Goal: Task Accomplishment & Management: Use online tool/utility

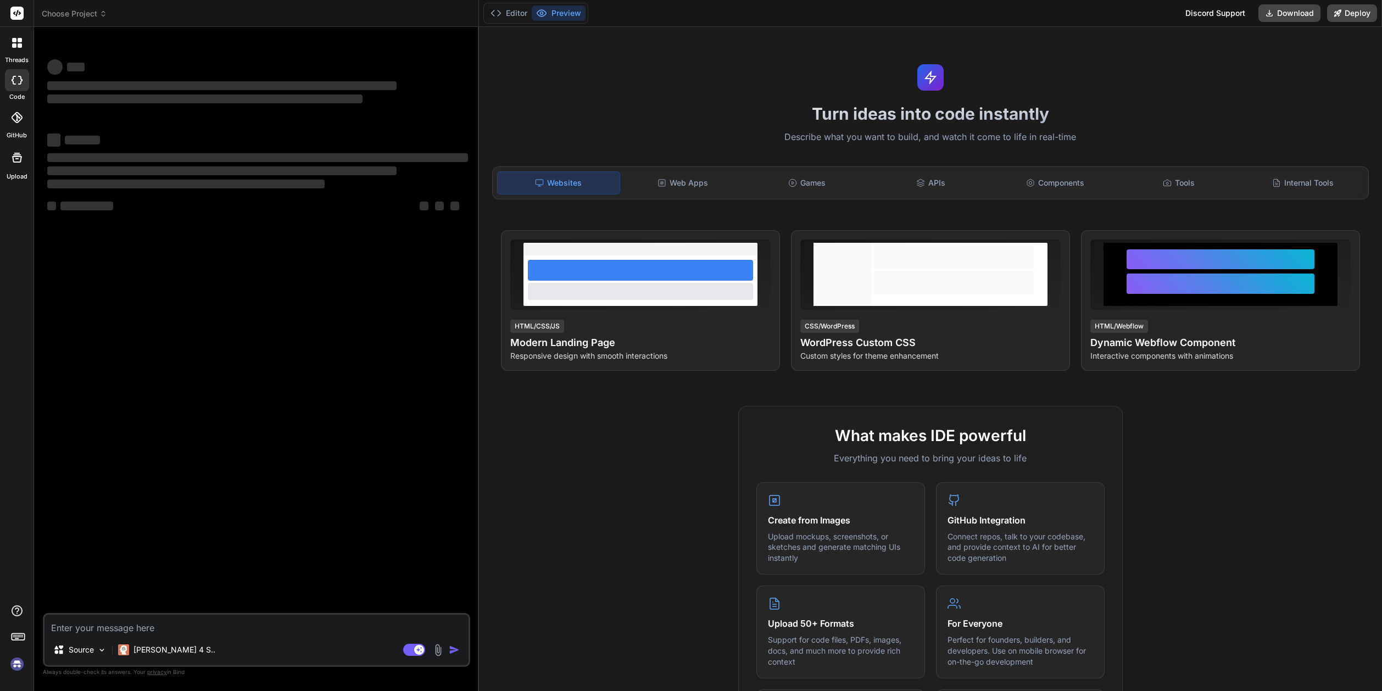
type textarea "x"
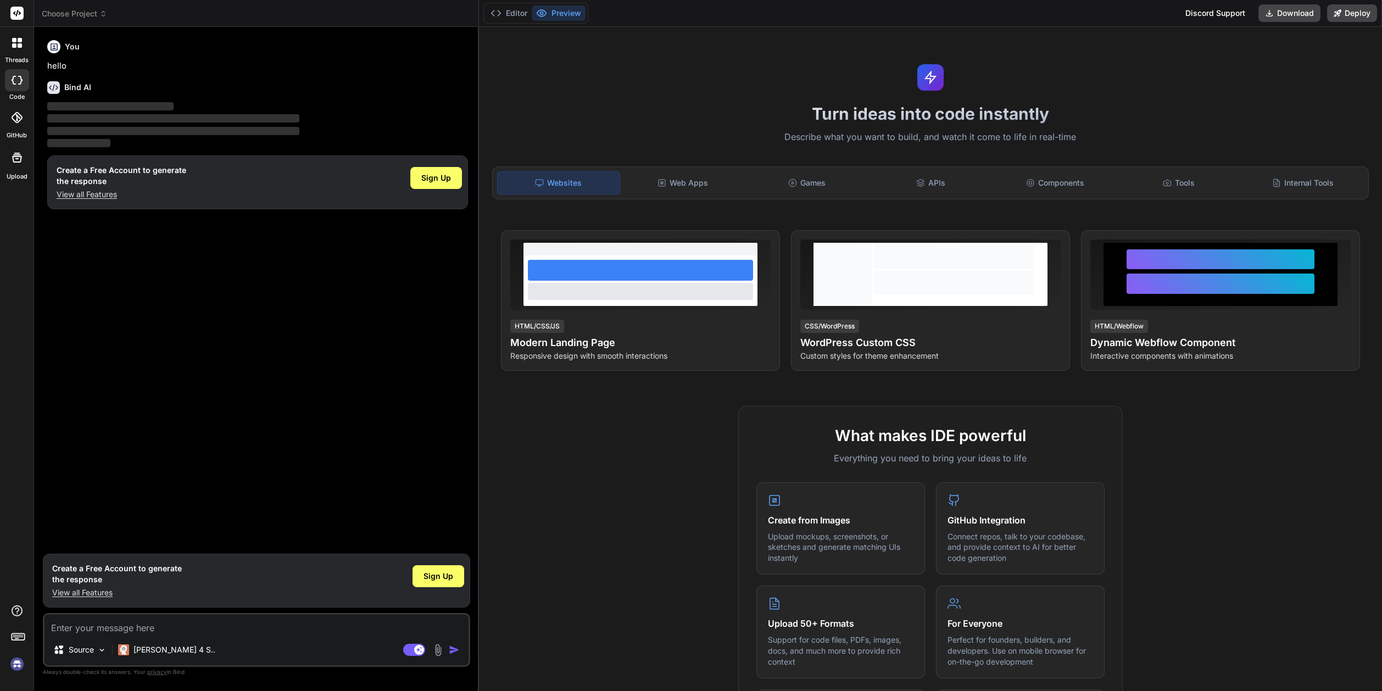
click at [74, 628] on textarea at bounding box center [256, 624] width 424 height 20
type textarea "b"
type textarea "x"
type textarea "bu"
type textarea "x"
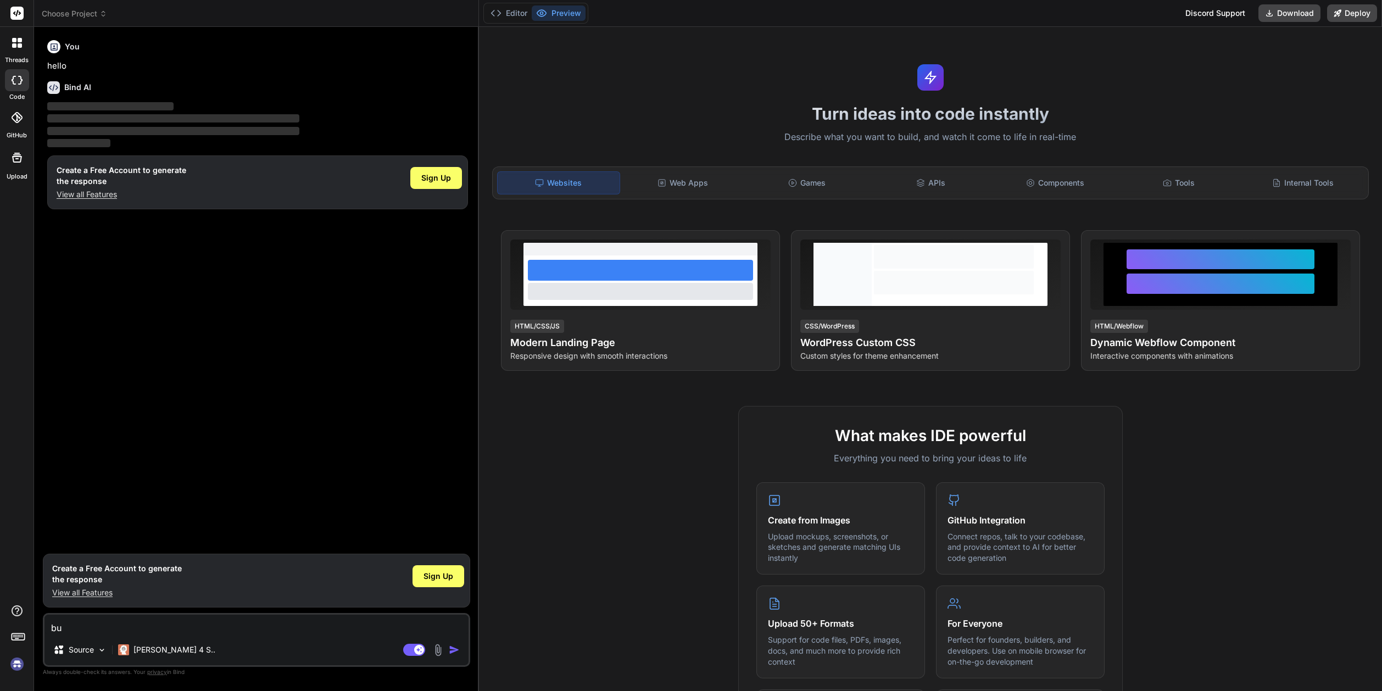
type textarea "bui"
type textarea "x"
type textarea "buil"
type textarea "x"
type textarea "build"
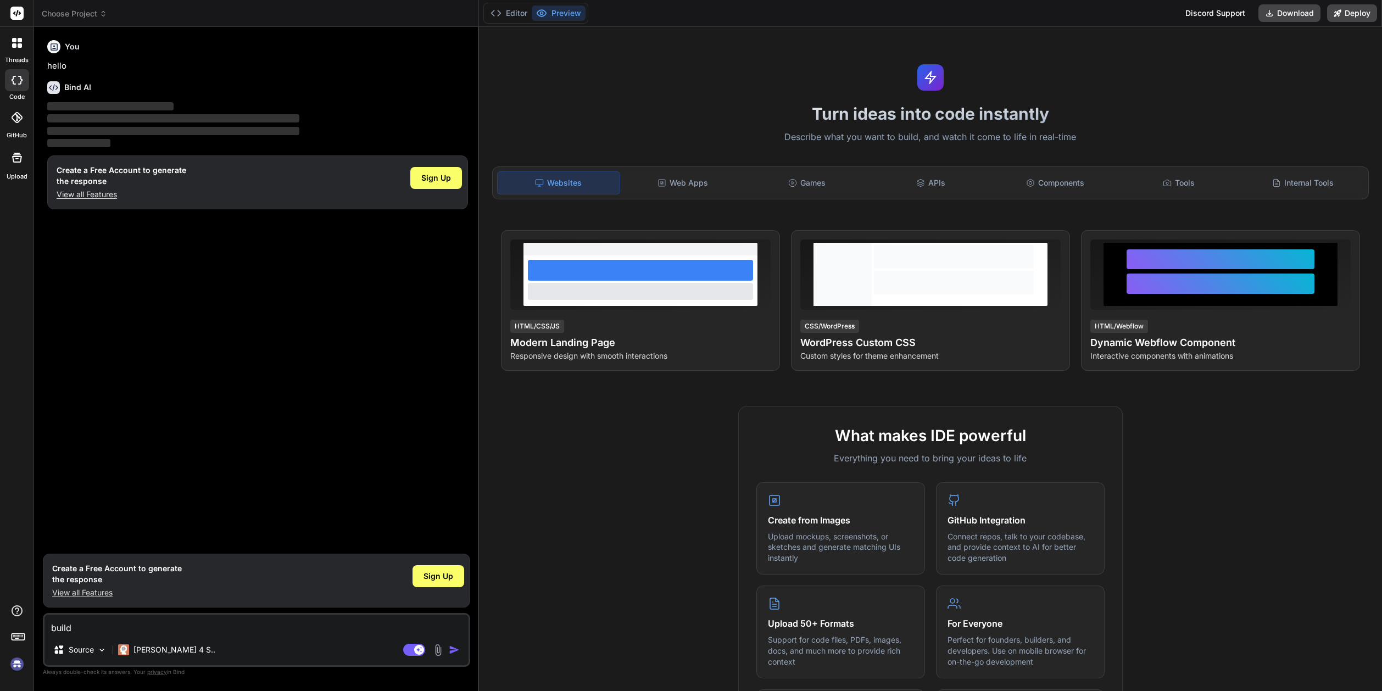
type textarea "x"
type textarea "build"
type textarea "x"
type textarea "build m"
type textarea "x"
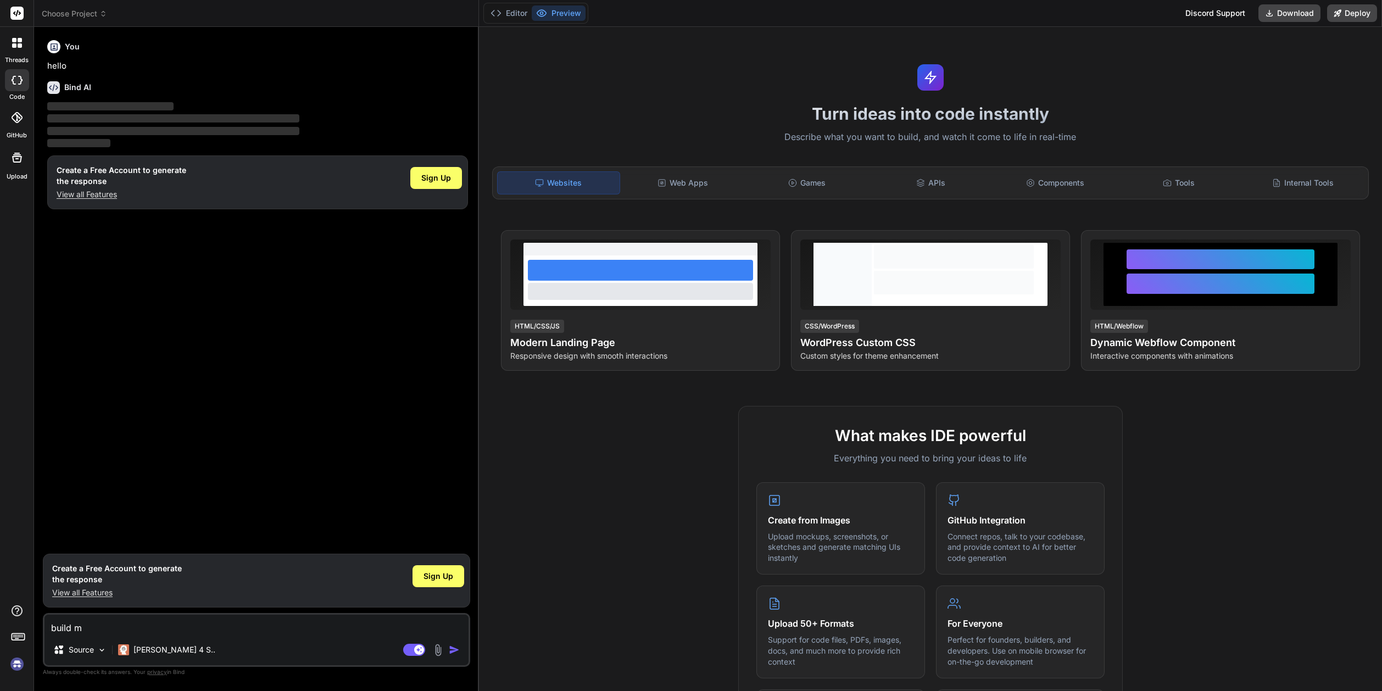
type textarea "build me"
type textarea "x"
type textarea "build me"
type textarea "x"
type textarea "build me a"
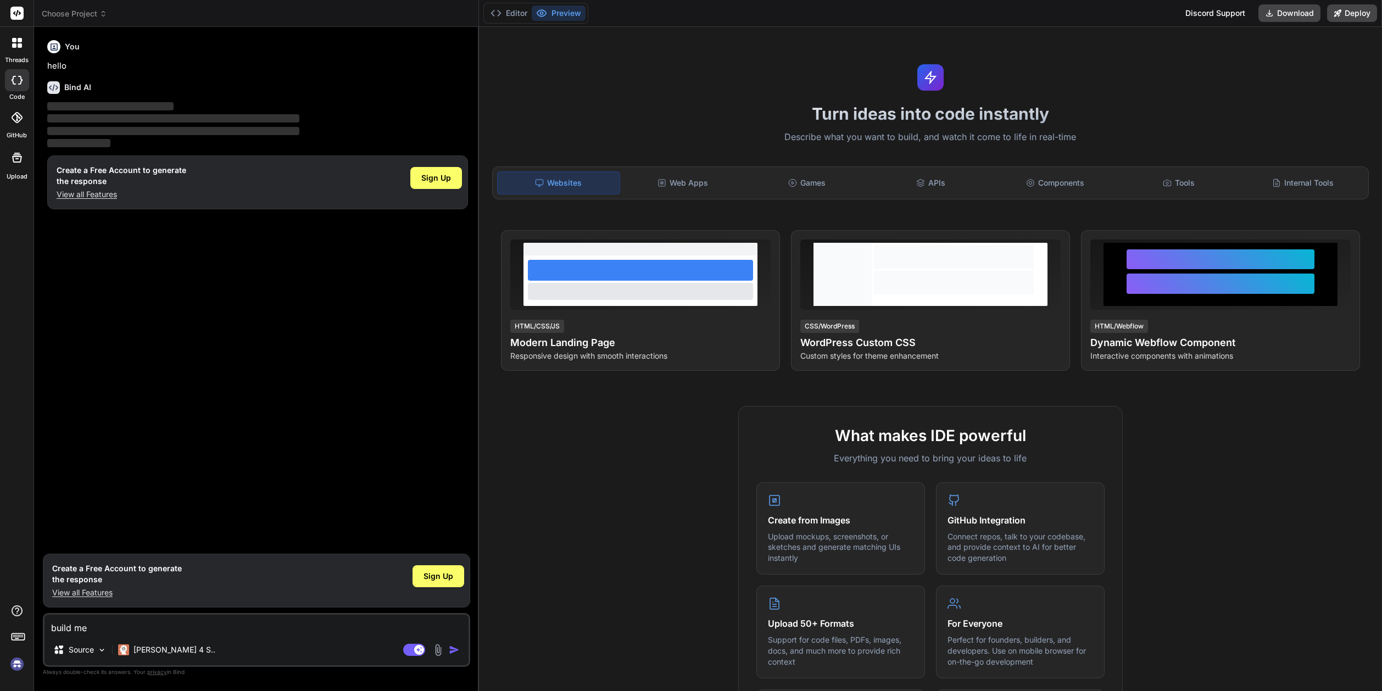
type textarea "x"
type textarea "build me a"
type textarea "x"
type textarea "build me a l"
type textarea "x"
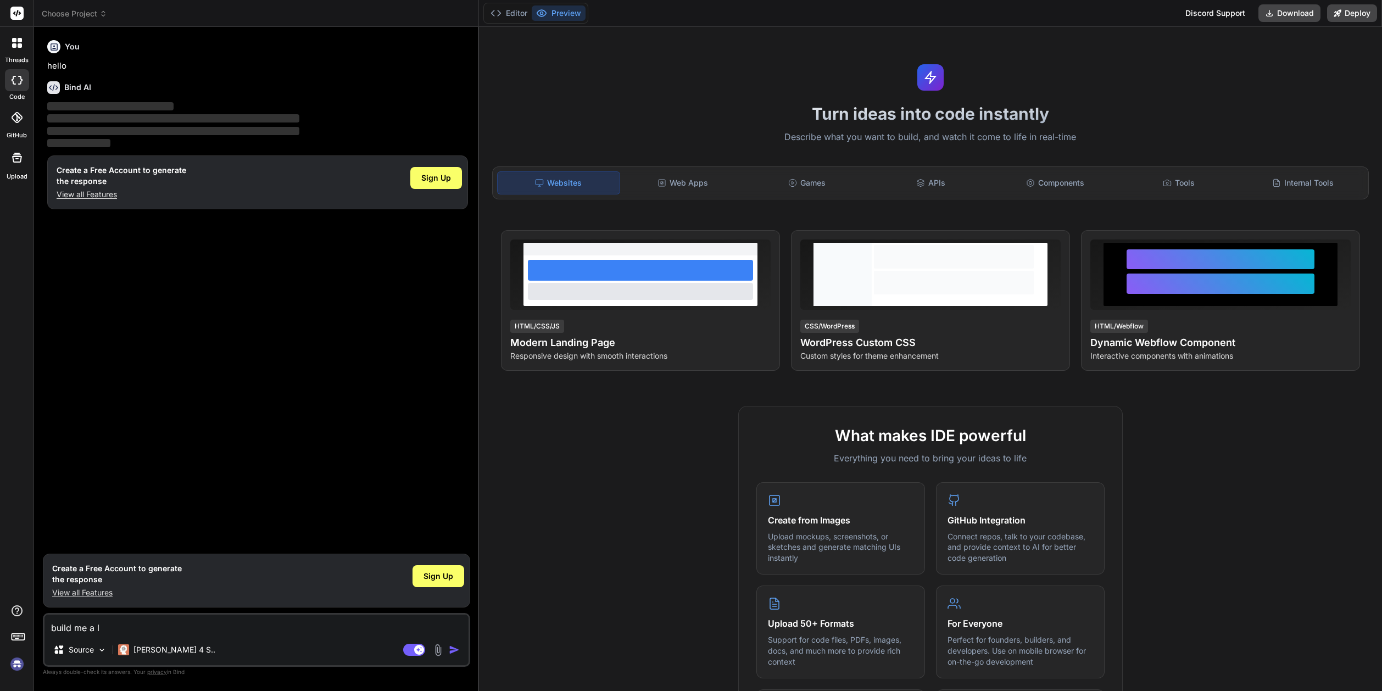
type textarea "build me a la"
type textarea "x"
type textarea "build me a lan"
type textarea "x"
type textarea "build me a land"
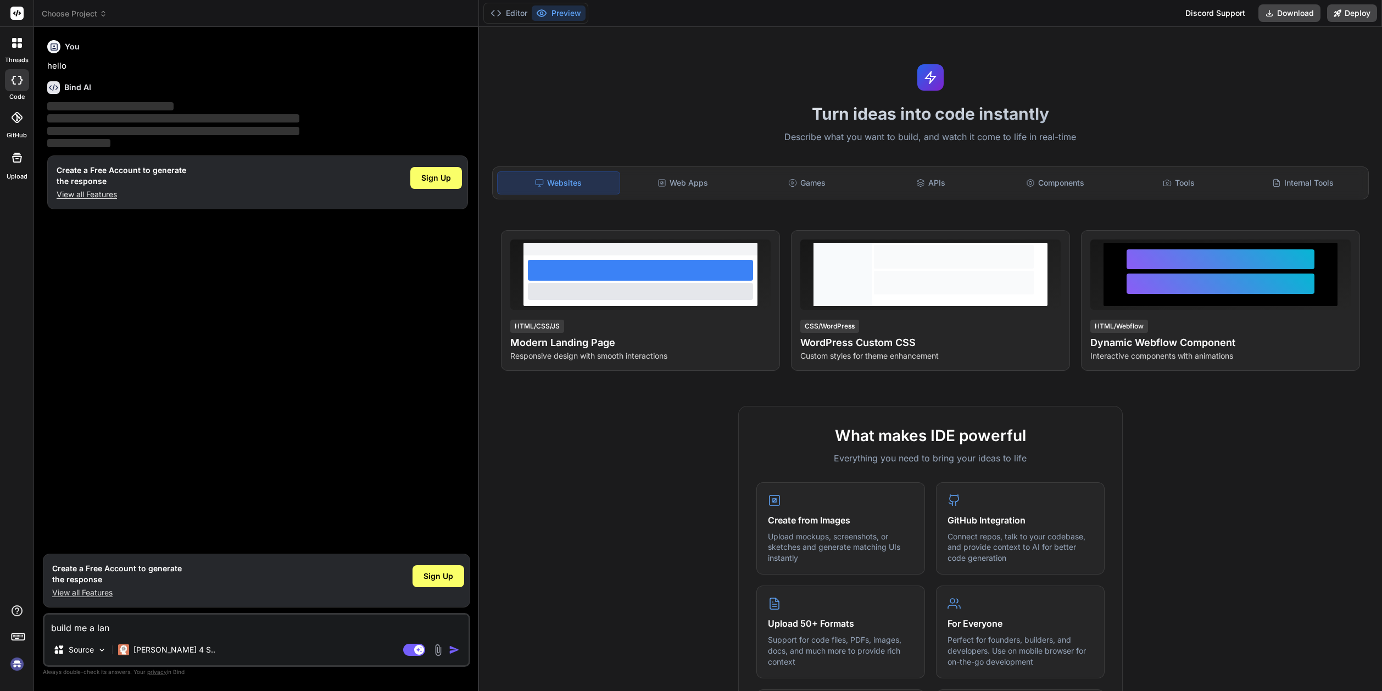
type textarea "x"
type textarea "build me a landi"
type textarea "x"
type textarea "build me a landin"
type textarea "x"
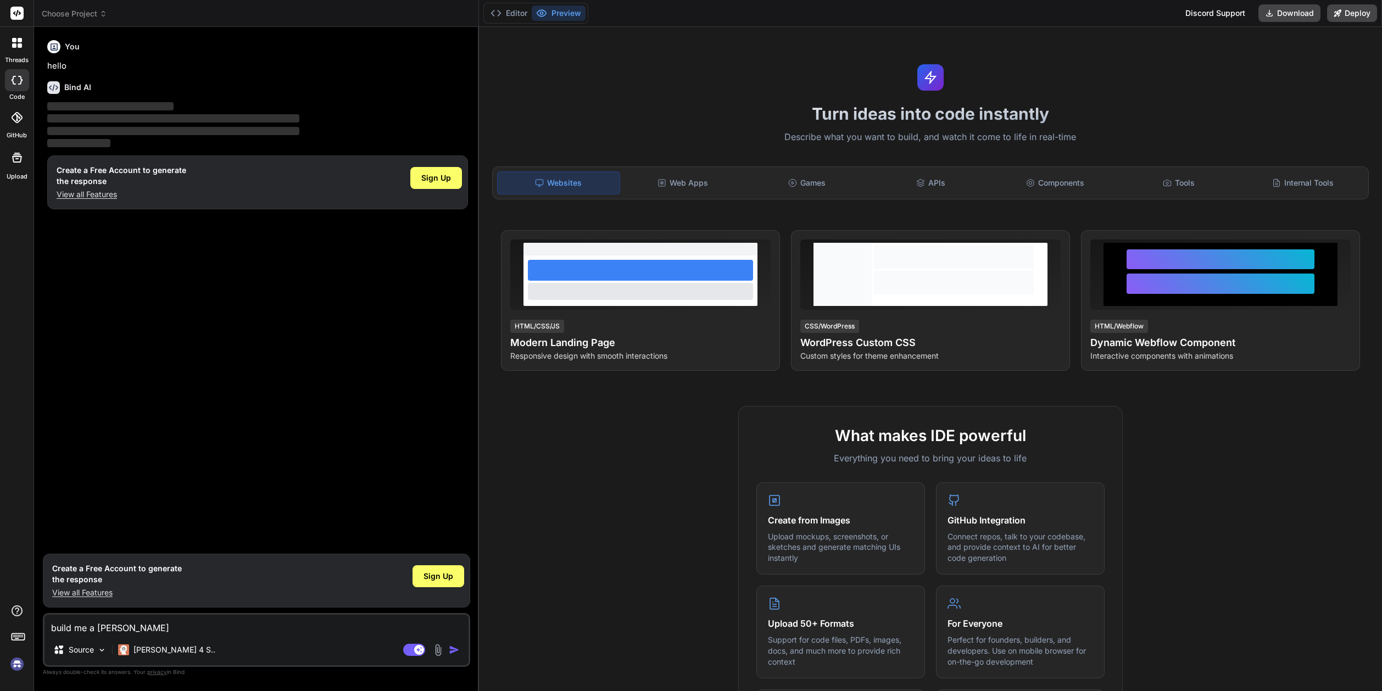
type textarea "build me a landing"
type textarea "x"
type textarea "build me a landing"
type textarea "x"
type textarea "build me a landing p"
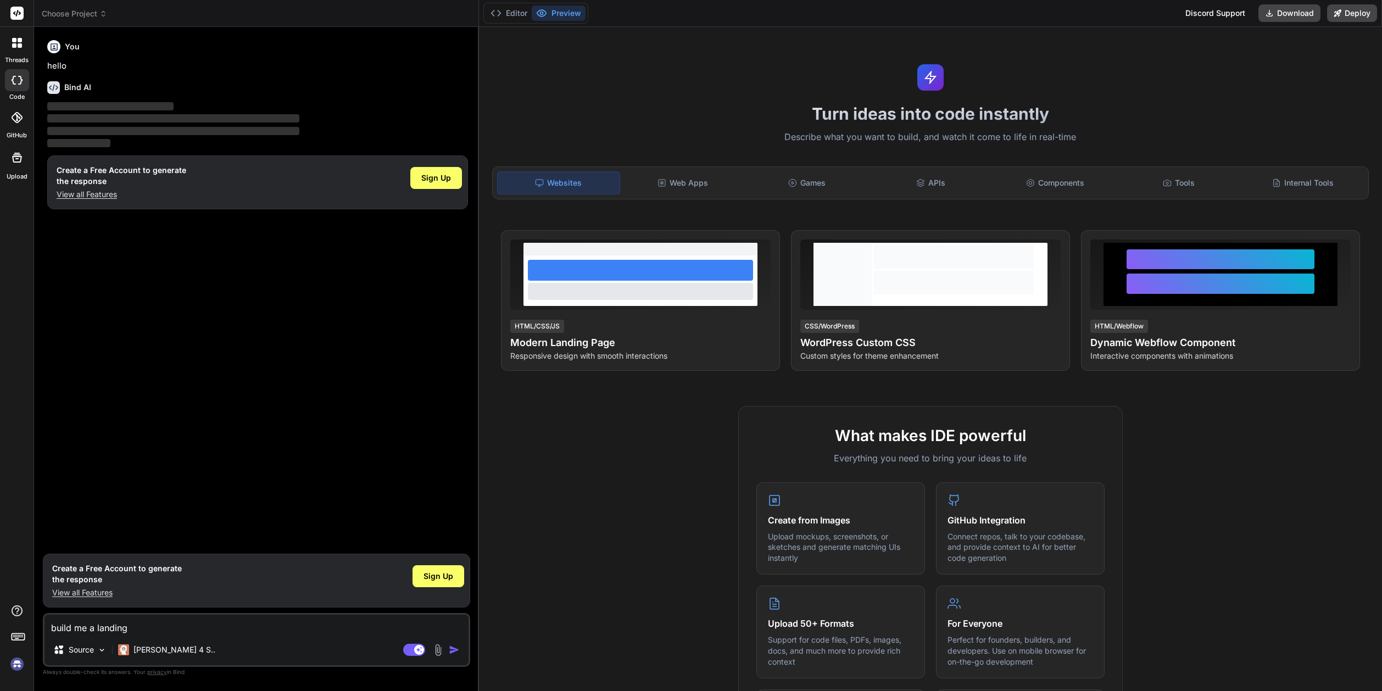
type textarea "x"
type textarea "build me a landing pa"
type textarea "x"
type textarea "build me a landing pag"
type textarea "x"
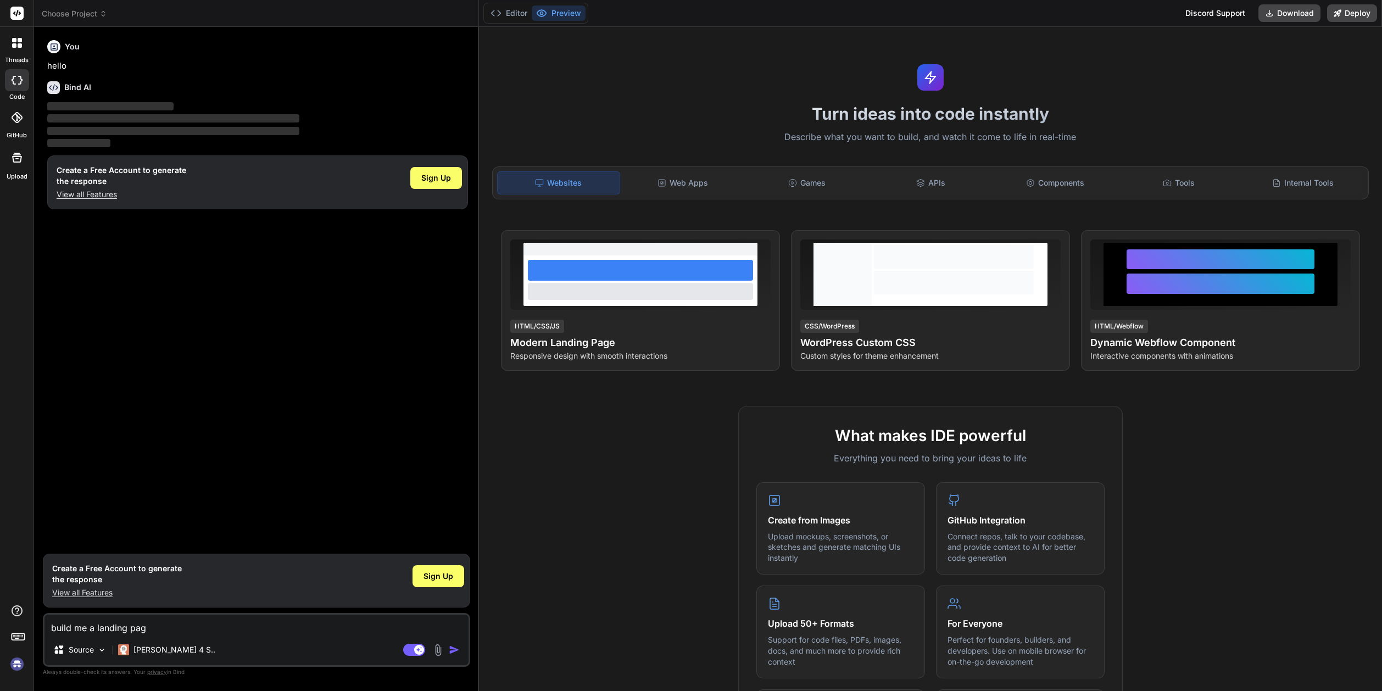
type textarea "build me a landing page"
type textarea "x"
type textarea "build me a landing page"
type textarea "x"
type textarea "build me a landing page t"
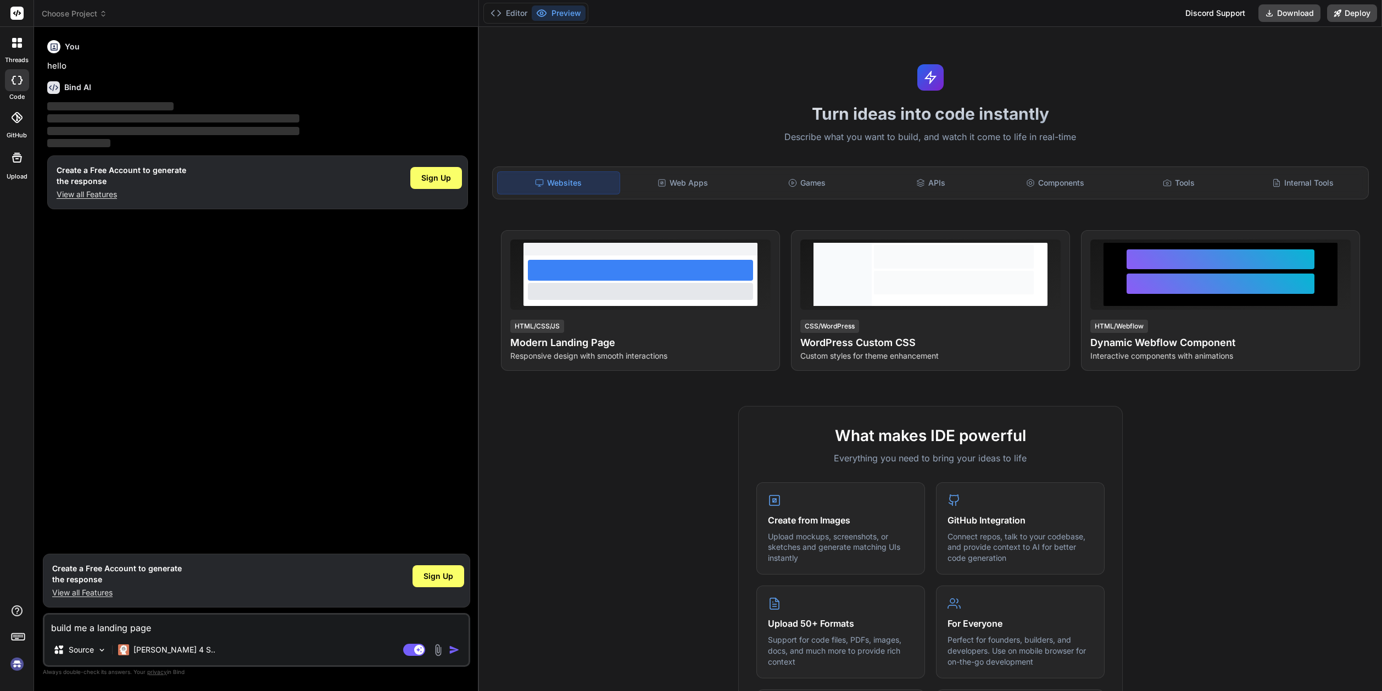
type textarea "x"
type textarea "build me a landing page th"
type textarea "x"
type textarea "build me a landing page the"
type textarea "x"
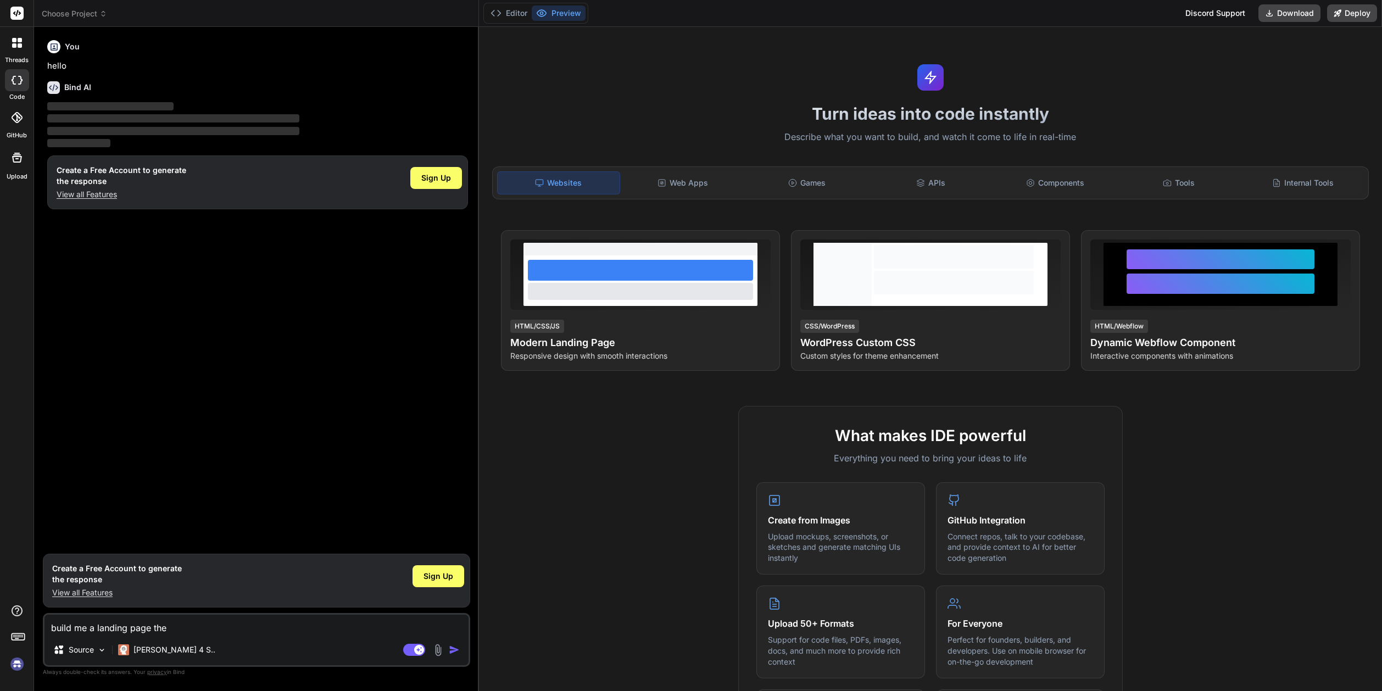
type textarea "build me a landing page the"
type textarea "x"
type textarea "build me a landing page the s"
type textarea "x"
type textarea "build me a landing page the sa"
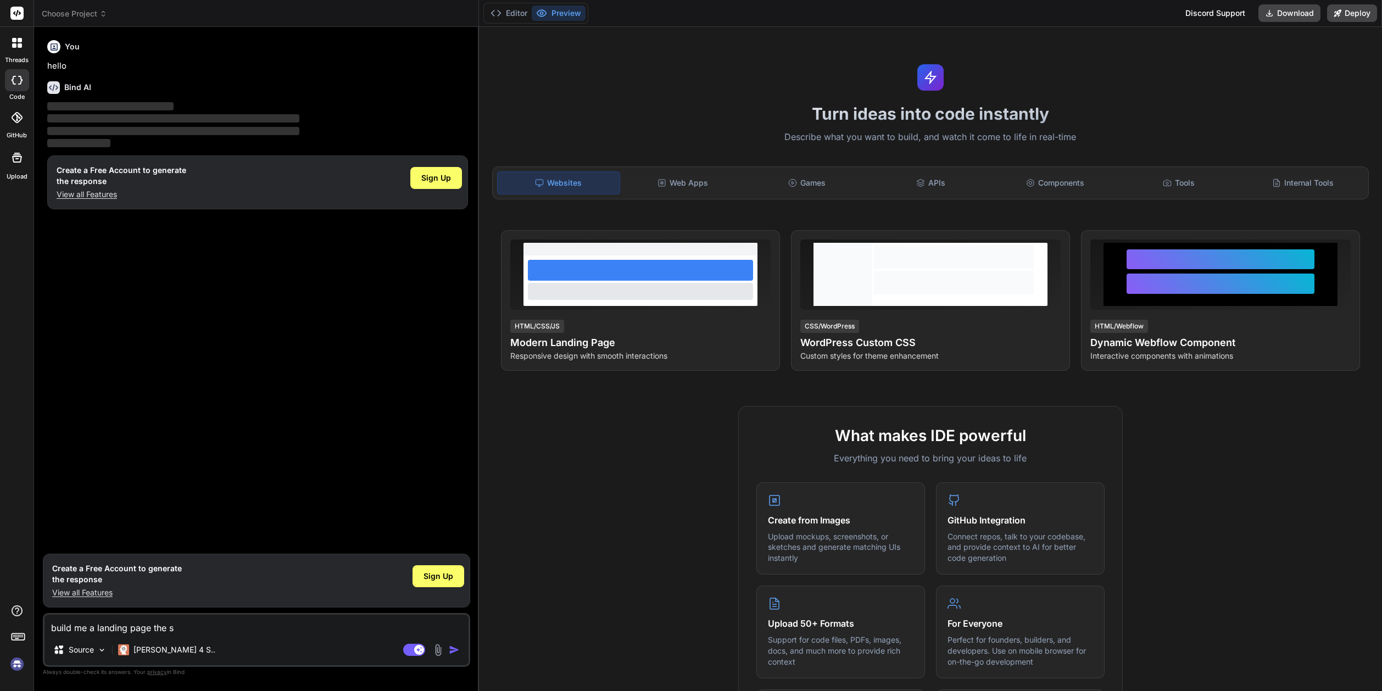
type textarea "x"
type textarea "build me a landing page the sam"
type textarea "x"
type textarea "build me a landing page the same"
type textarea "x"
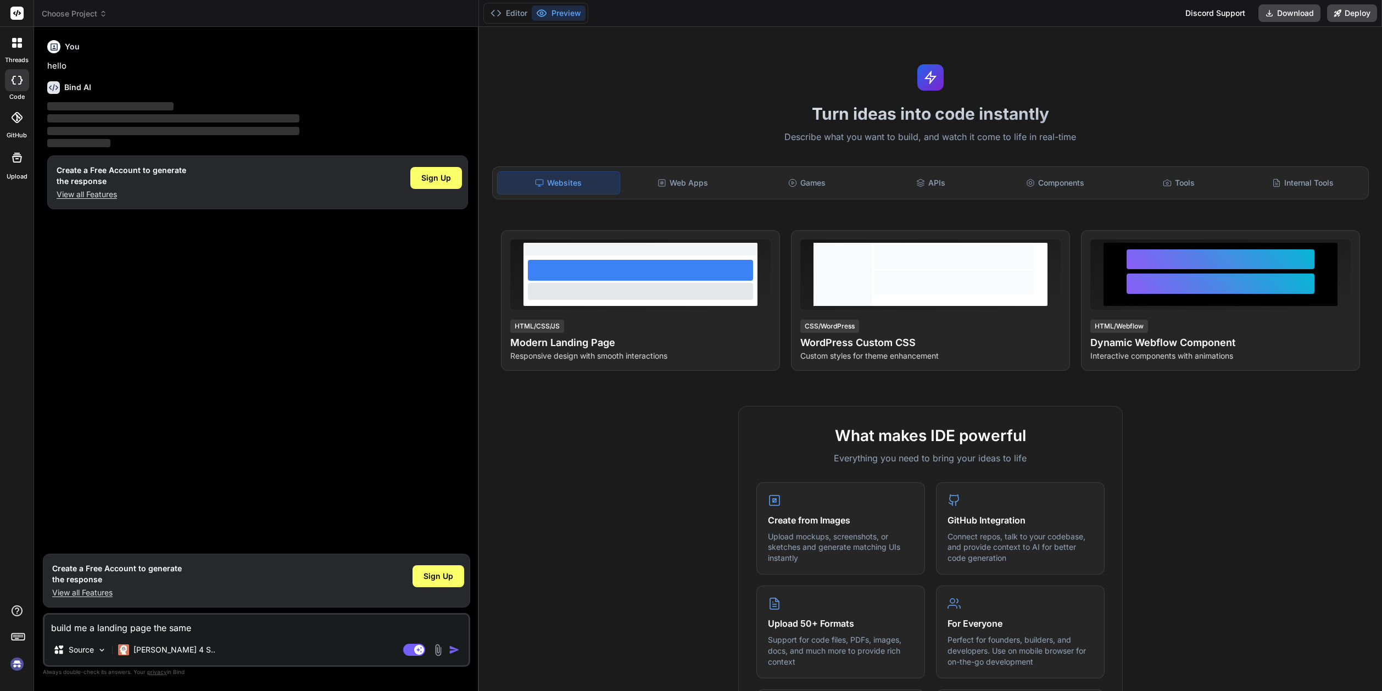
type textarea "build me a landing page the same"
type textarea "x"
type textarea "build me a landing page the same a"
type textarea "x"
type textarea "build me a landing page the same as"
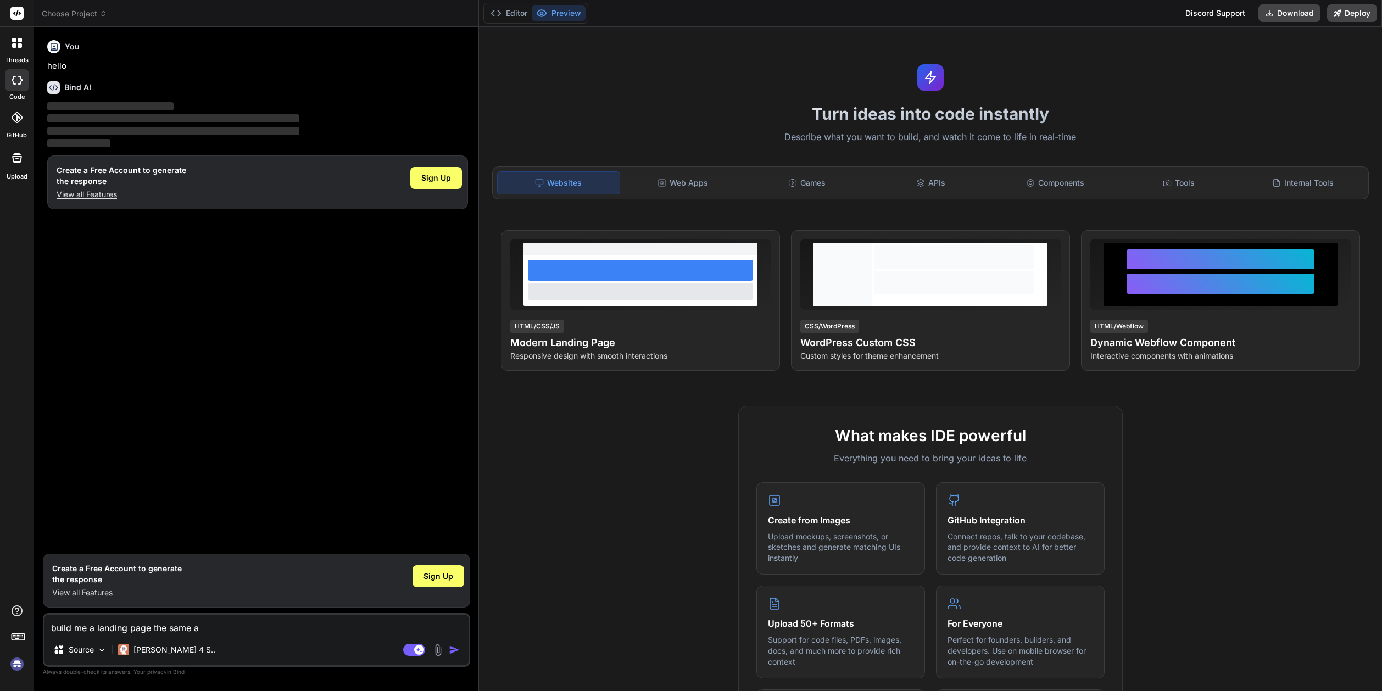
type textarea "x"
type textarea "build me a landing page the same as"
type textarea "x"
type textarea "build me a landing page the same as h"
type textarea "x"
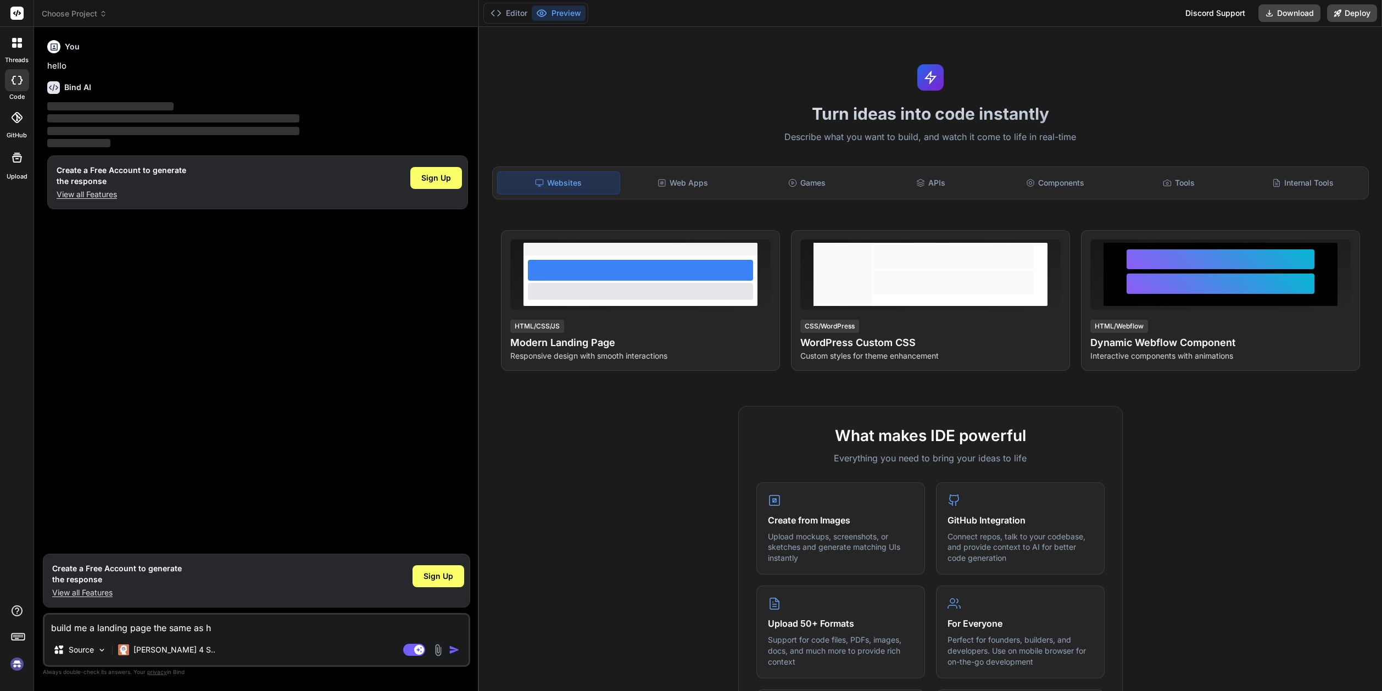
type textarea "build me a landing page the same as ht"
type textarea "x"
type textarea "build me a landing page the same as htt"
type textarea "x"
type textarea "build me a landing page the same as http"
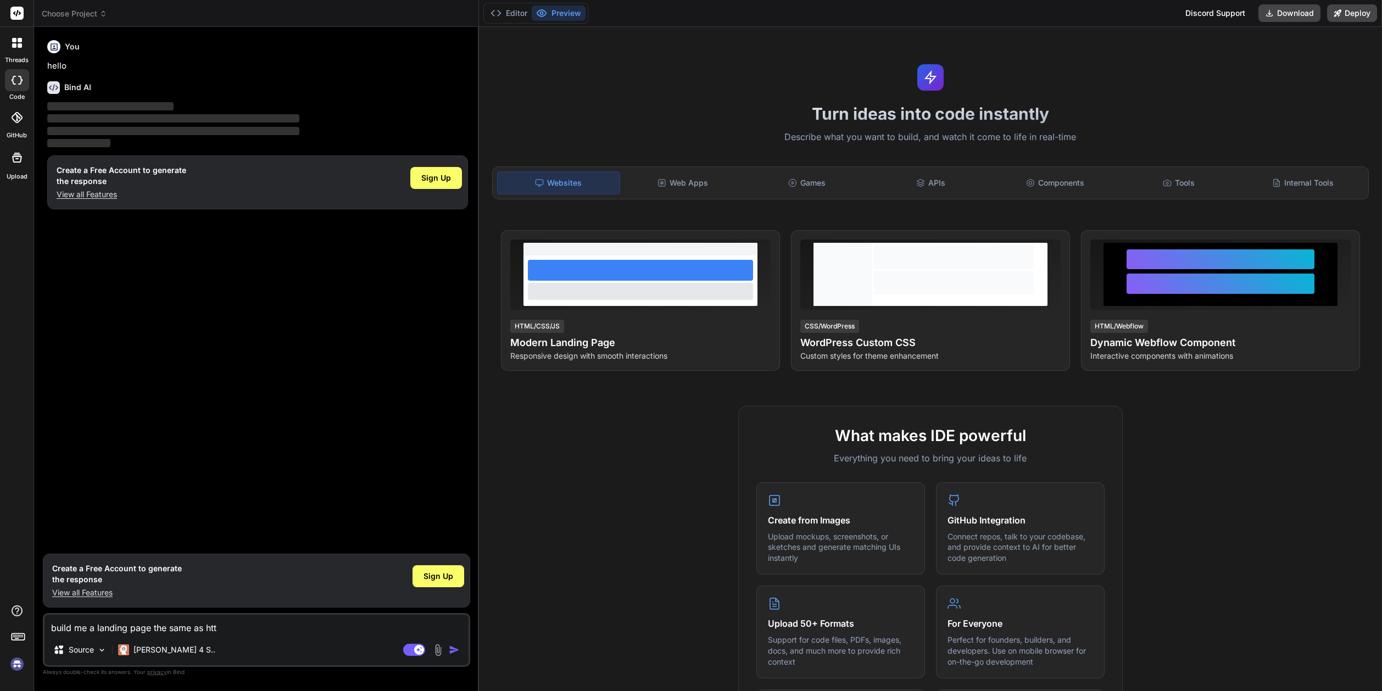
type textarea "x"
type textarea "build me a landing page the same as https"
type textarea "x"
type textarea "build me a landing page the same as https:"
type textarea "x"
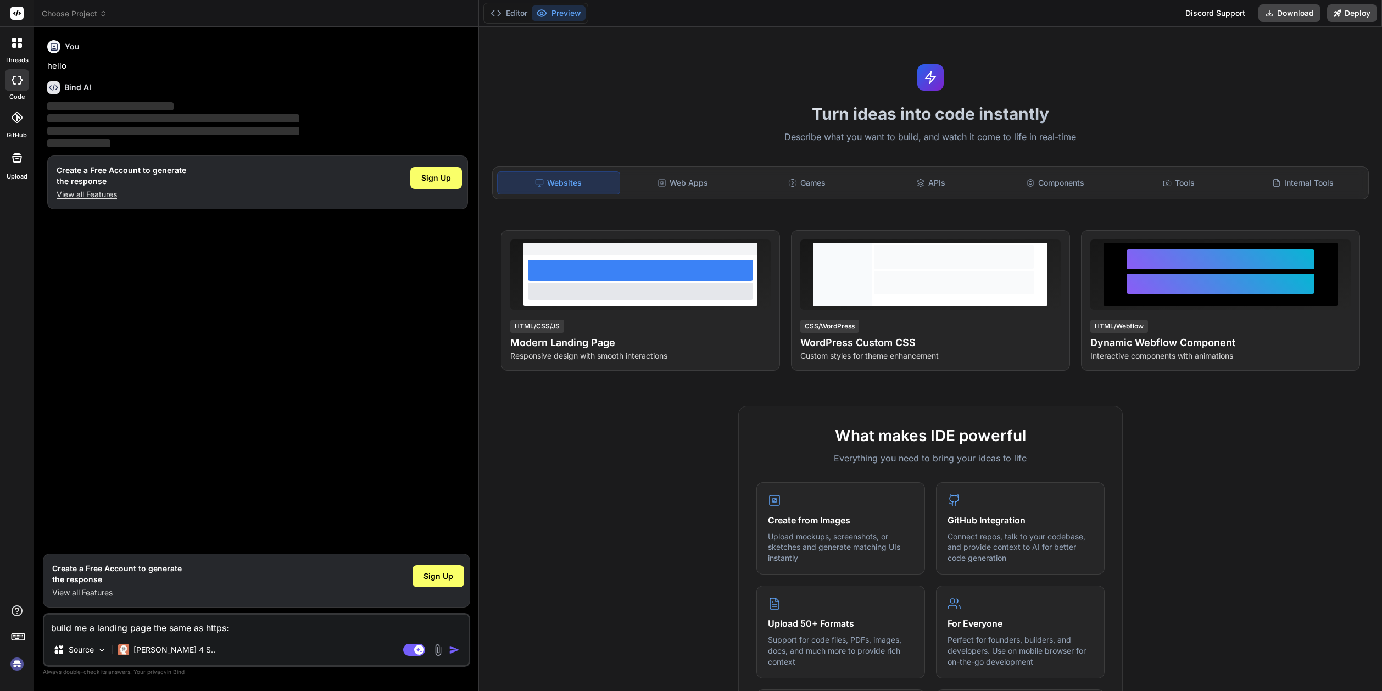
type textarea "build me a landing page the same as https:/"
type textarea "x"
type textarea "build me a landing page the same as https://"
type textarea "x"
type textarea "build me a landing page the same as https://2"
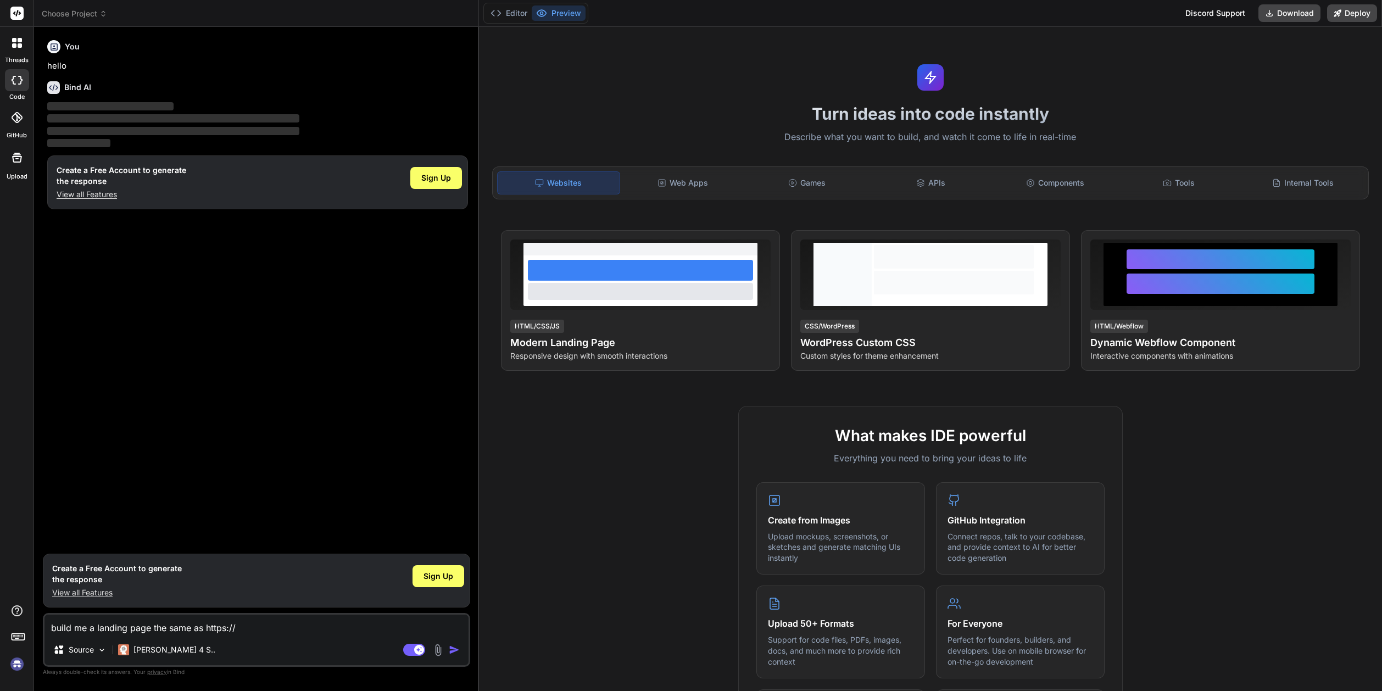
type textarea "x"
type textarea "build me a landing page the same as https://26"
type textarea "x"
type textarea "build me a landing page the same as https://26c"
type textarea "x"
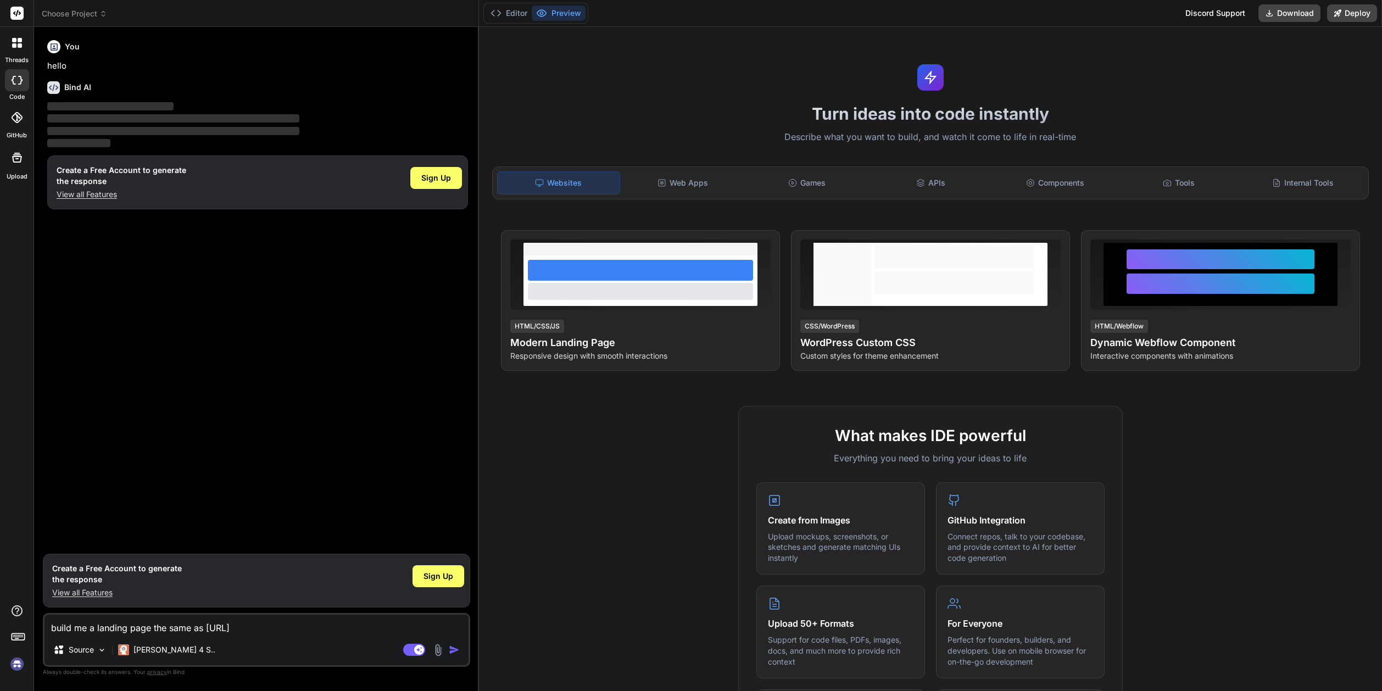
type textarea "build me a landing page the same as https://26co"
type textarea "x"
type textarea "build me a landing page the same as https://26con"
type textarea "x"
type textarea "build me a landing page the same as https://26cons"
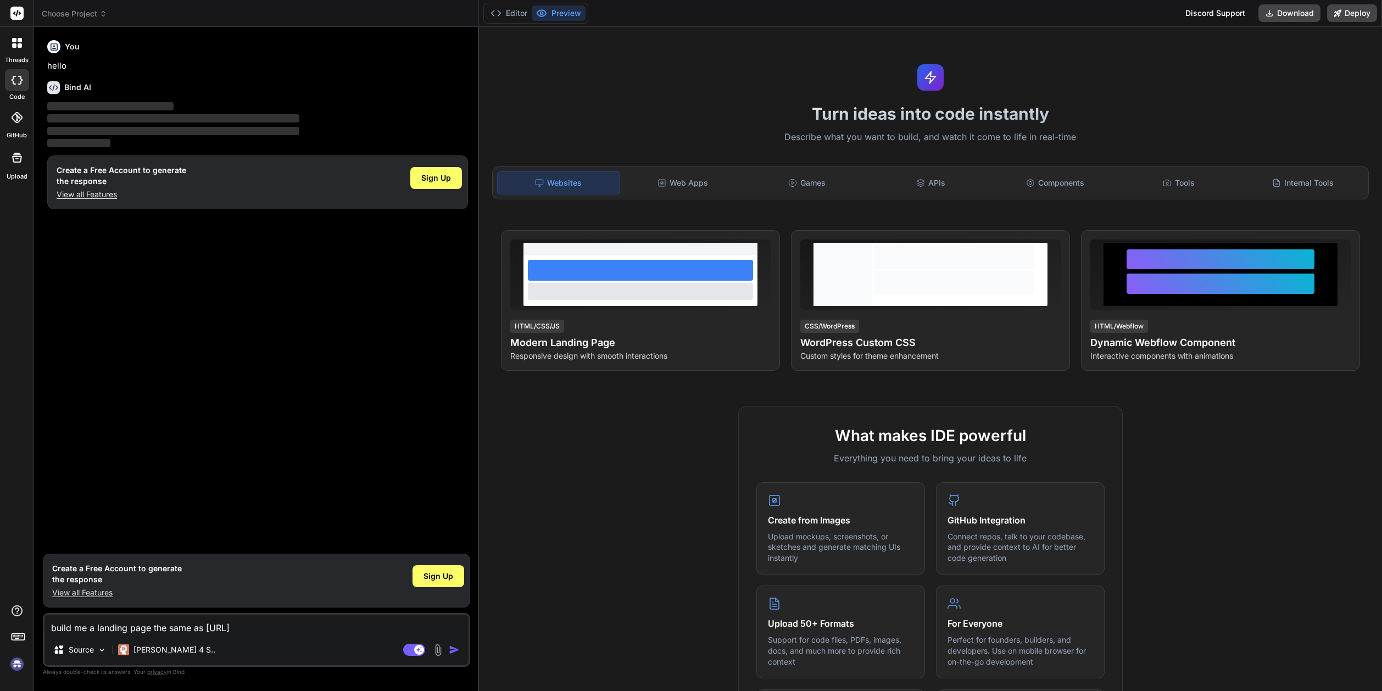
type textarea "x"
type textarea "build me a landing page the same as https://26consu"
type textarea "x"
type textarea "build me a landing page the same as https://26consul"
type textarea "x"
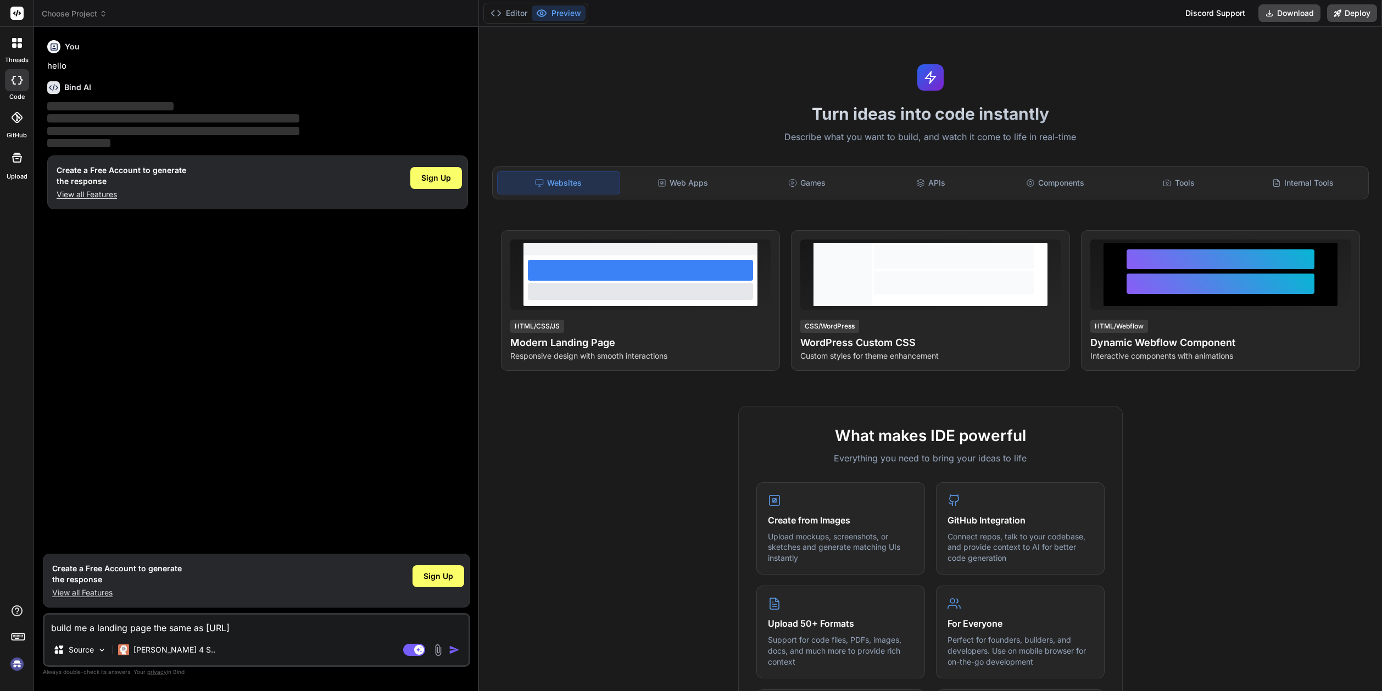
type textarea "build me a landing page the same as https://26consult"
type textarea "x"
type textarea "build me a landing page the same as https://26consulti"
type textarea "x"
type textarea "build me a landing page the same as https://26consultin"
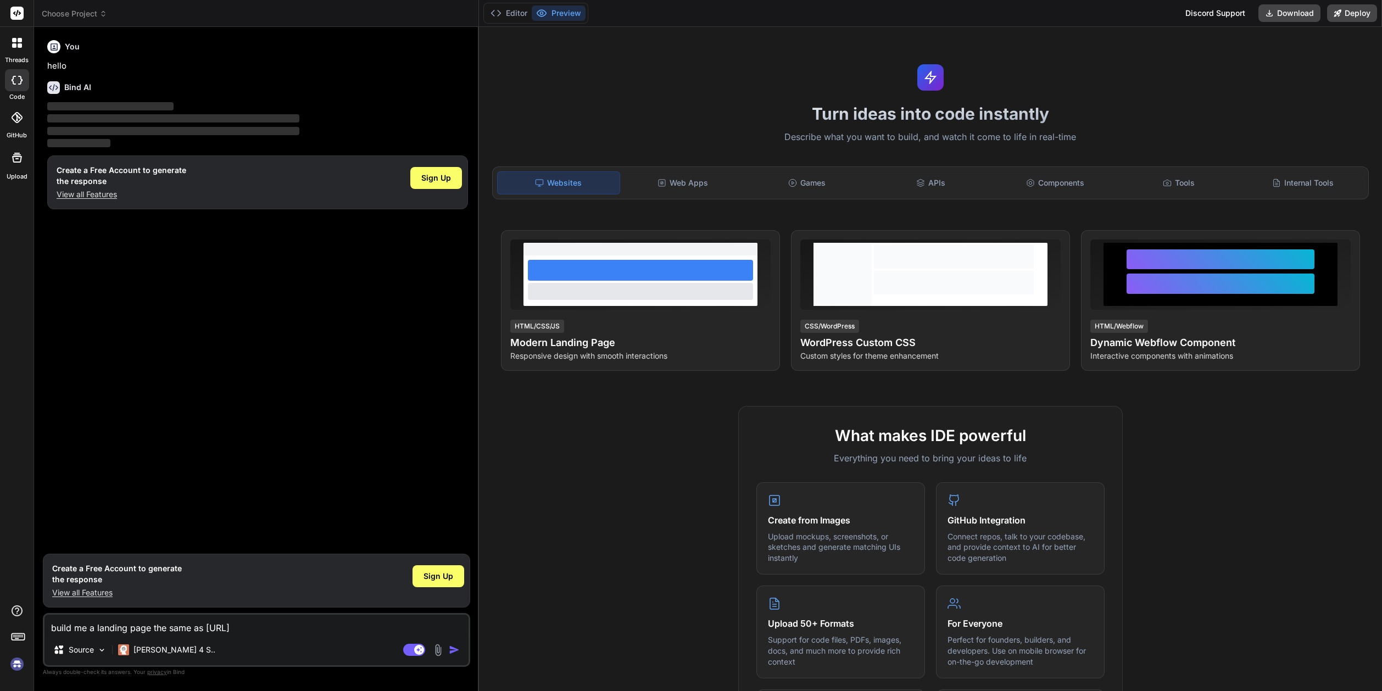
type textarea "x"
type textarea "build me a landing page the same as https://26consulting"
type textarea "x"
type textarea "build me a landing page the same as https://26consulting."
type textarea "x"
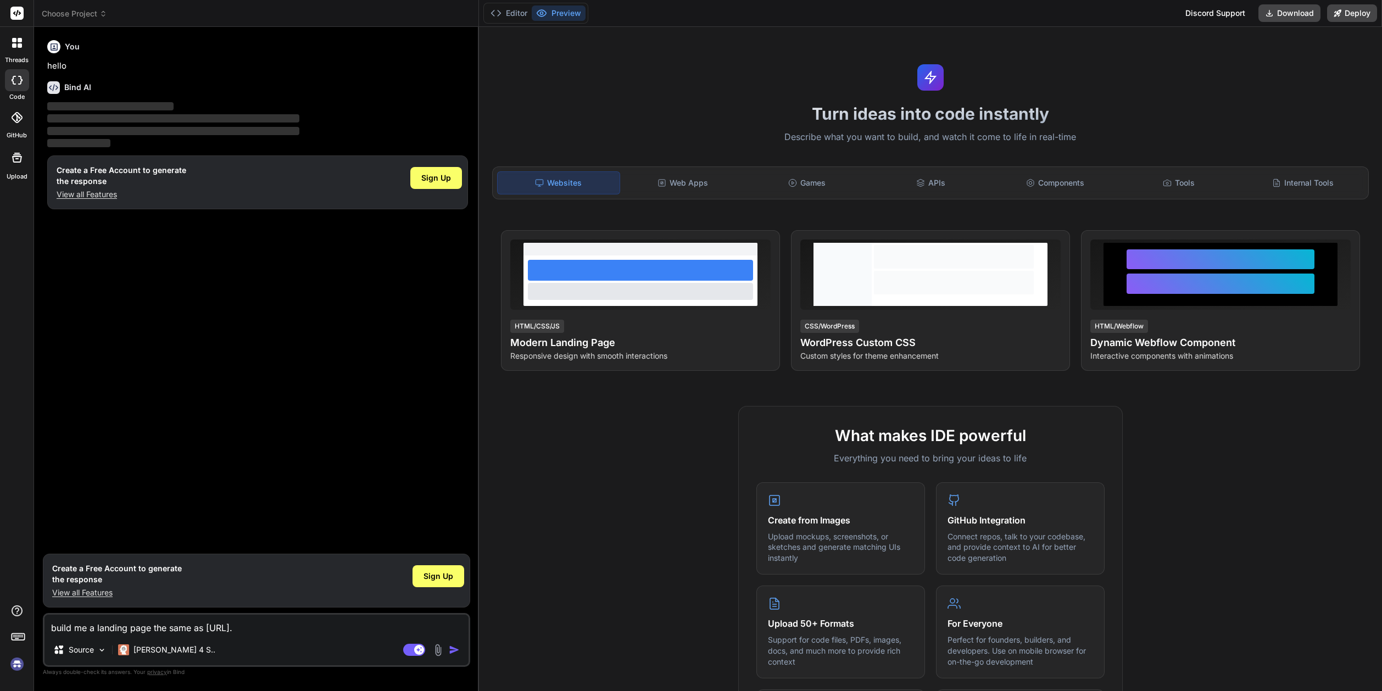
type textarea "build me a landing page the same as https://26consulting.c"
type textarea "x"
type textarea "build me a landing page the same as https://26consulting.co"
type textarea "x"
type textarea "build me a landing page the same as https://26consulting.co."
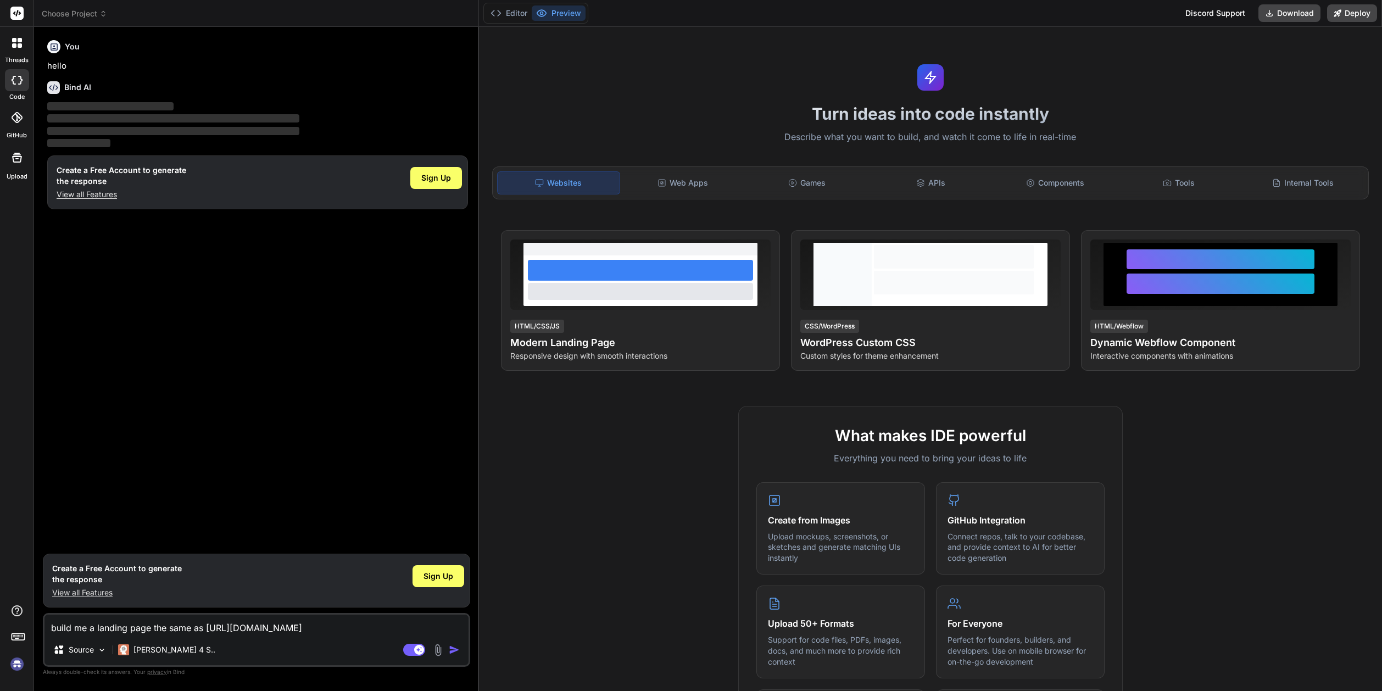
type textarea "x"
type textarea "build me a landing page the same as https://26consulting.co.u"
type textarea "x"
type textarea "build me a landing page the same as https://26consulting.co.uk"
type textarea "x"
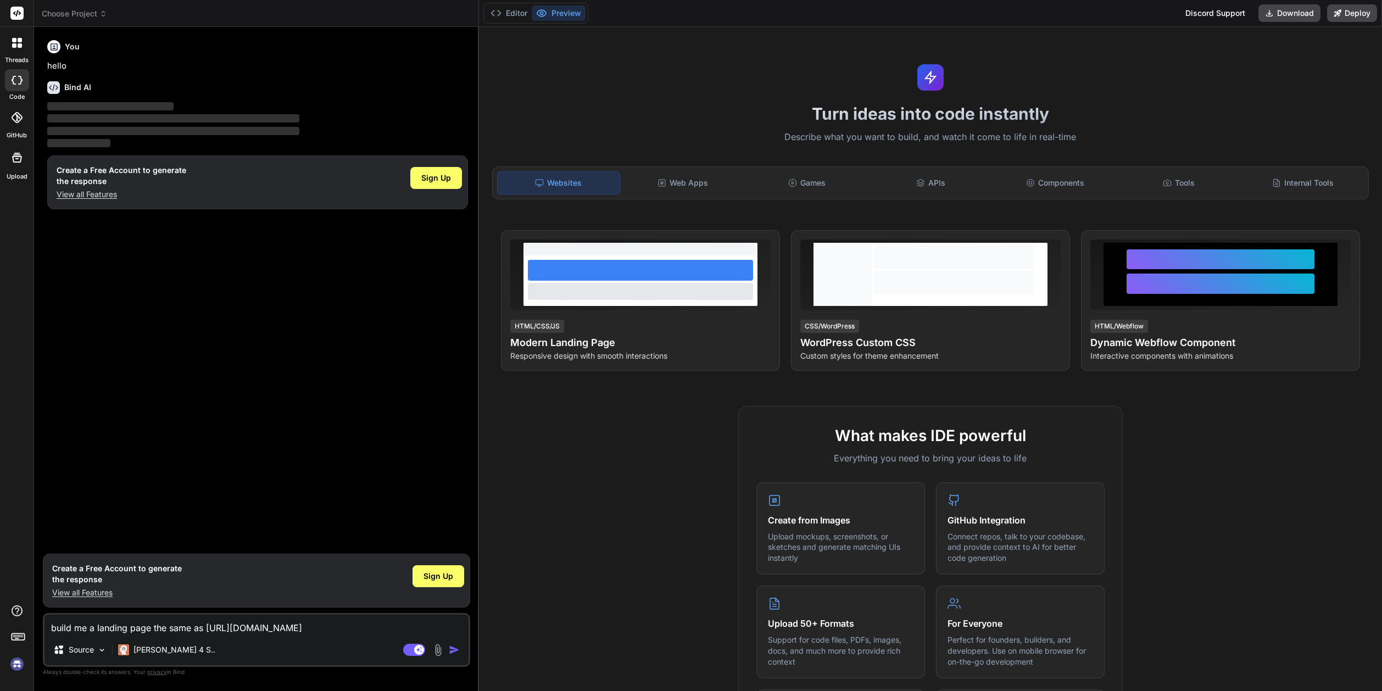
type textarea "Build me a landing page the same as https://26consulting.co.uk"
type textarea "x"
type textarea "Build me a landing page the same as https://26consulting.co.uk"
click at [453, 651] on img "button" at bounding box center [454, 649] width 11 height 11
click at [426, 177] on span "Sign Up" at bounding box center [436, 177] width 30 height 11
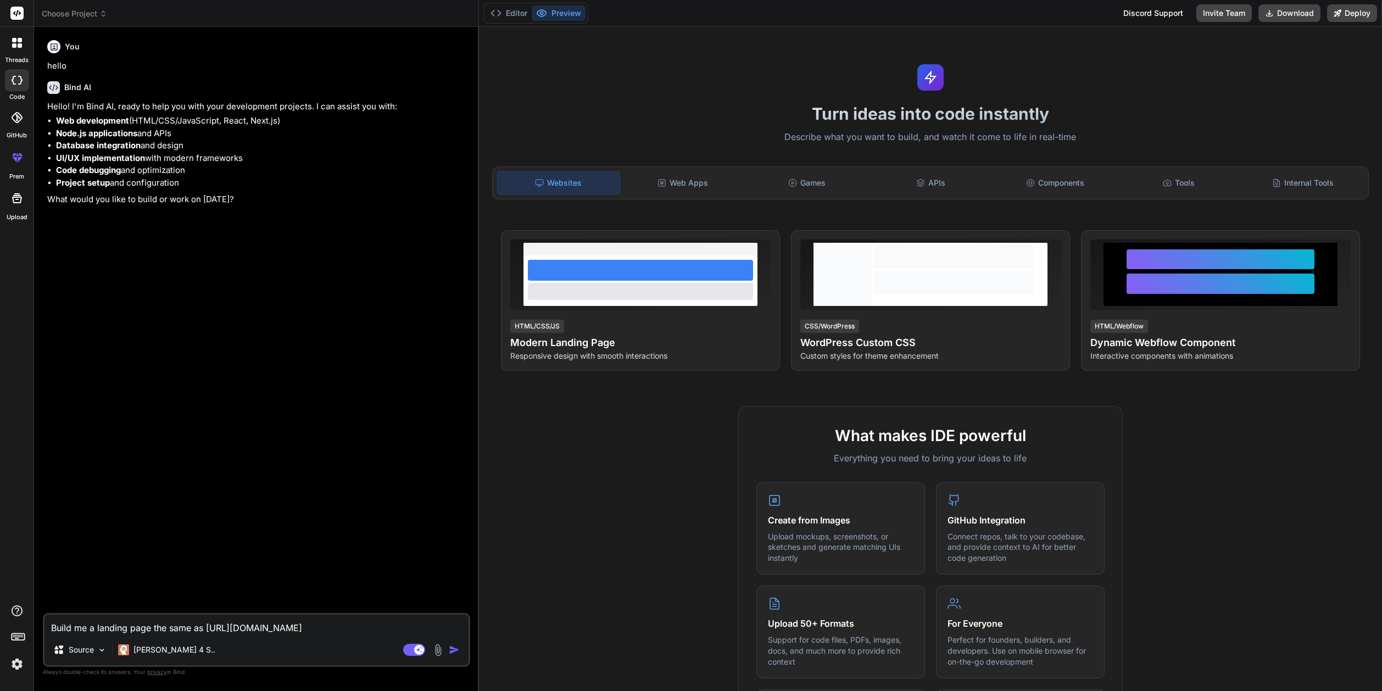
click at [455, 650] on img "button" at bounding box center [454, 649] width 11 height 11
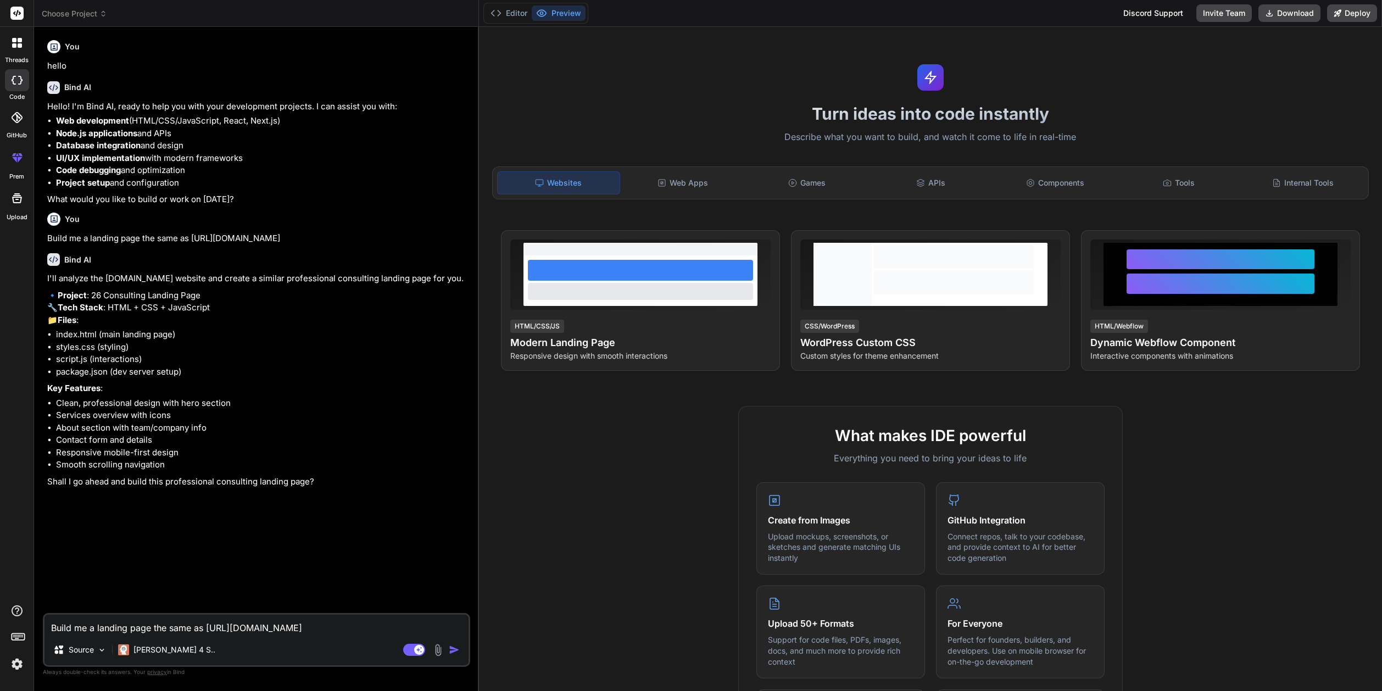
type textarea "x"
click at [152, 632] on textarea "Build me a landing page the same as https://26consulting.co.uk" at bounding box center [256, 624] width 424 height 20
type textarea "y"
type textarea "x"
type textarea "ye"
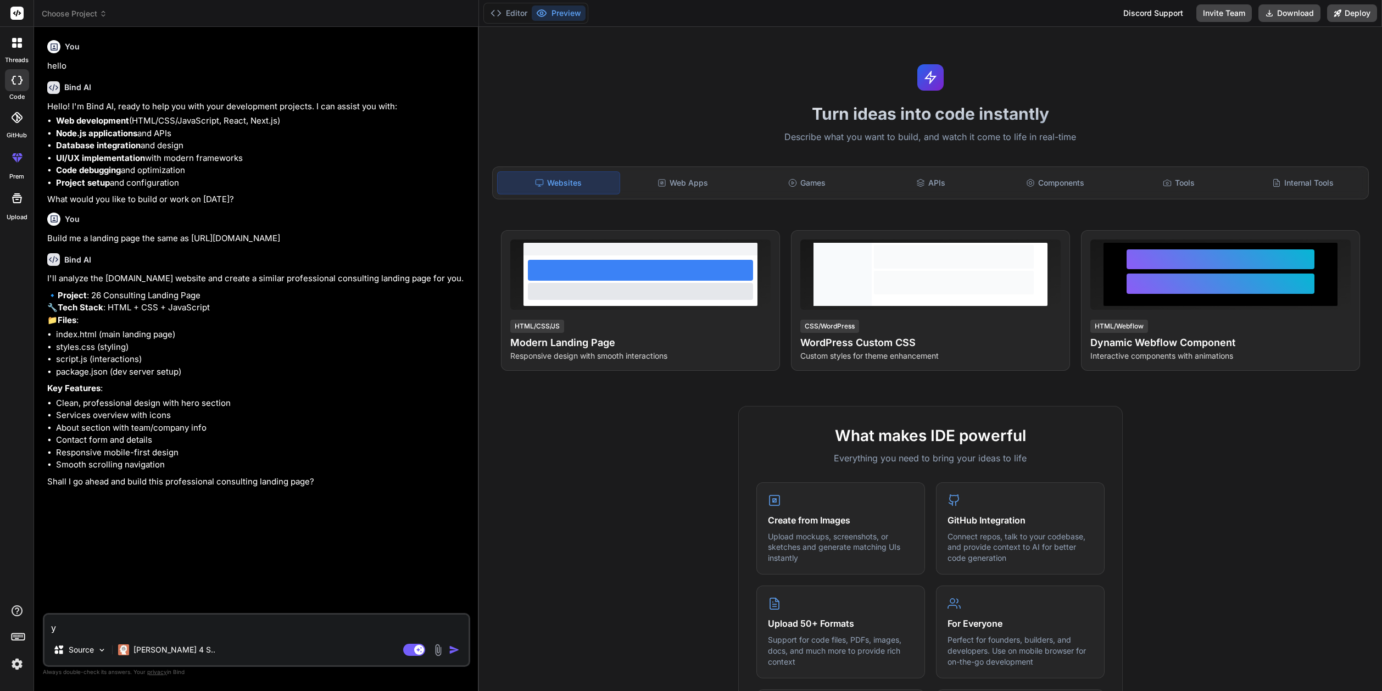
type textarea "x"
type textarea "yes"
type textarea "x"
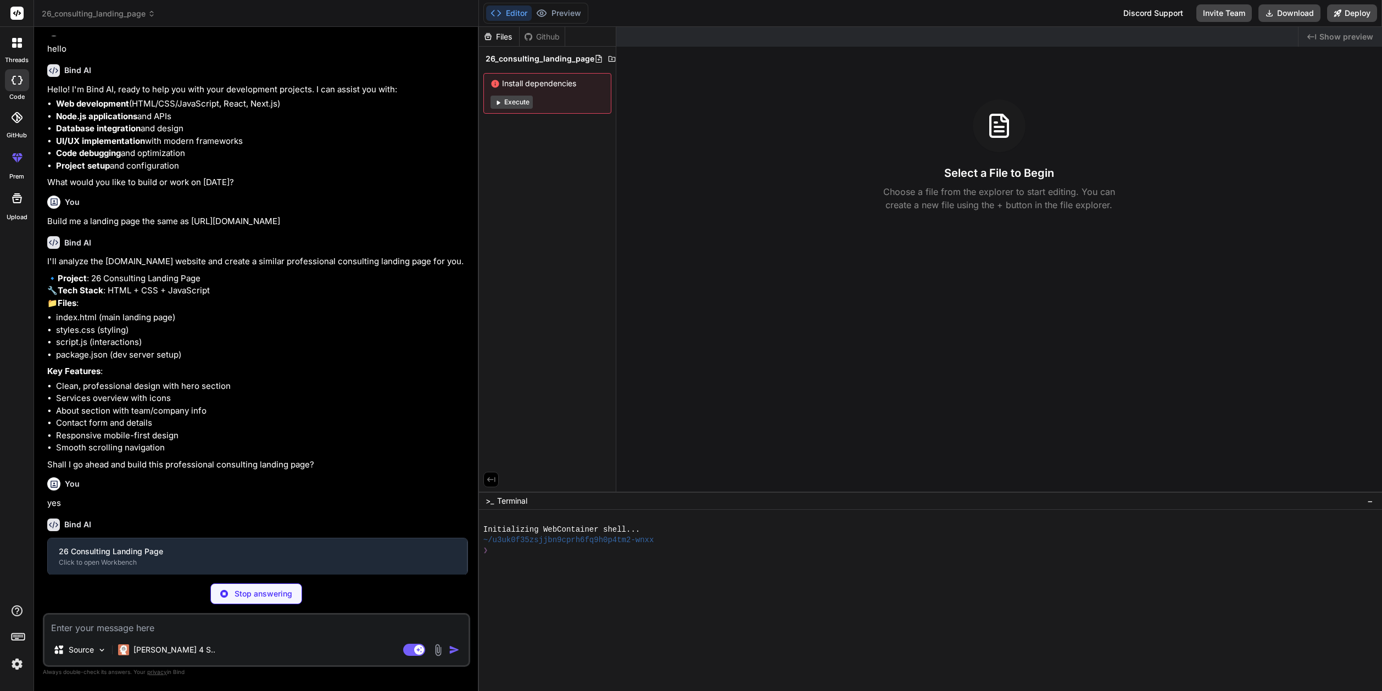
scroll to position [28, 0]
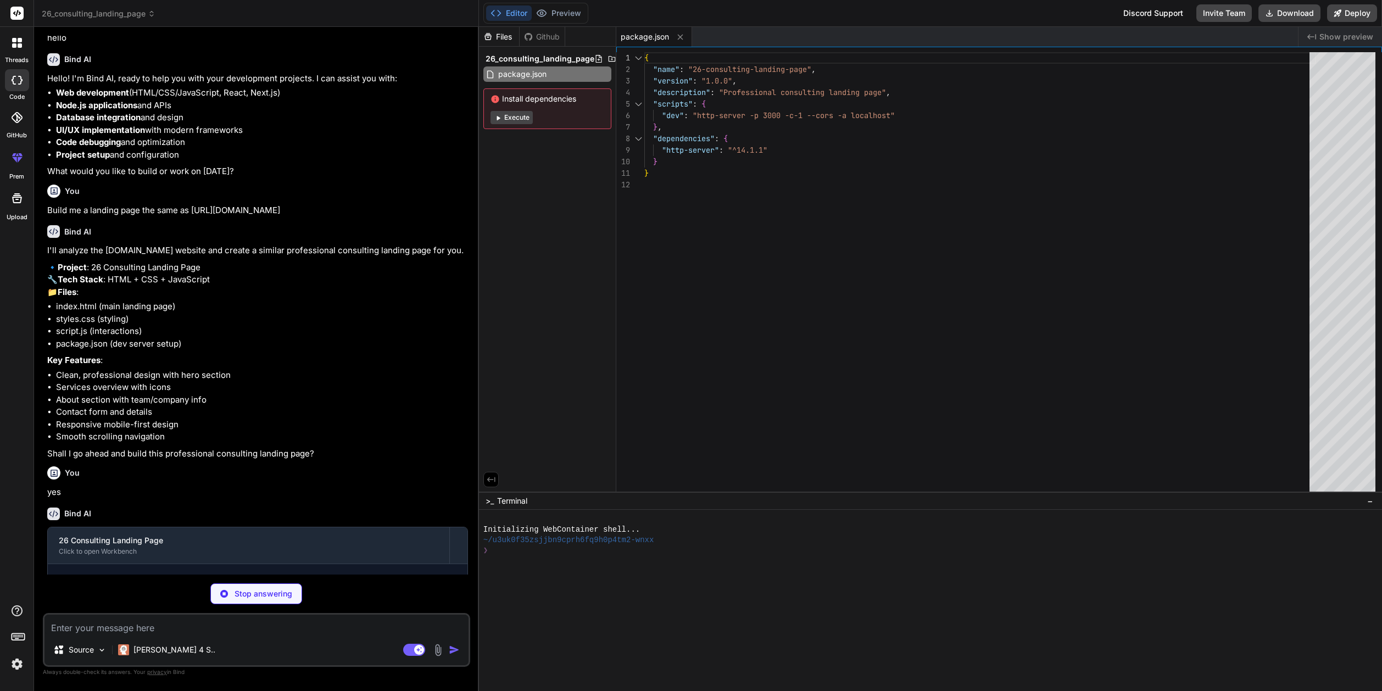
click at [517, 116] on button "Execute" at bounding box center [511, 117] width 42 height 13
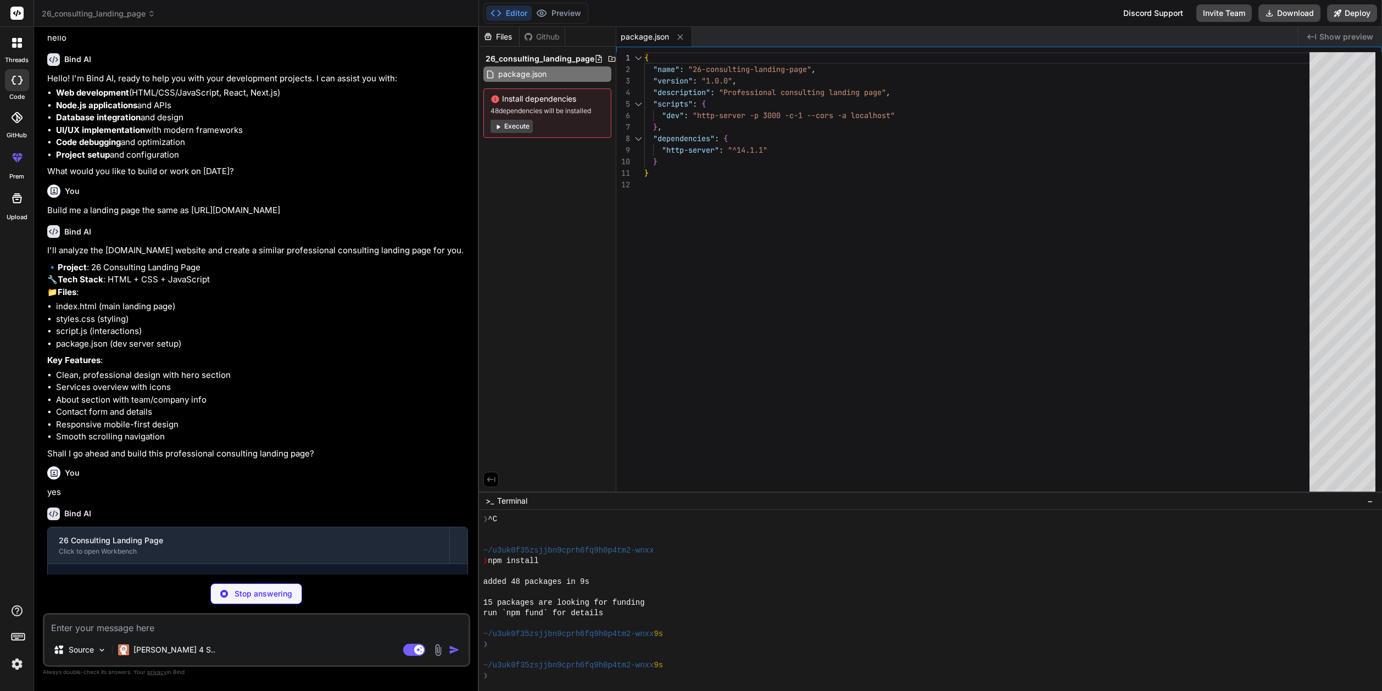
scroll to position [31, 0]
type textarea "x"
type textarea "<p>&copy; 2024 26 Consulting. All rights reserved.</p> </div> </div> </footer> …"
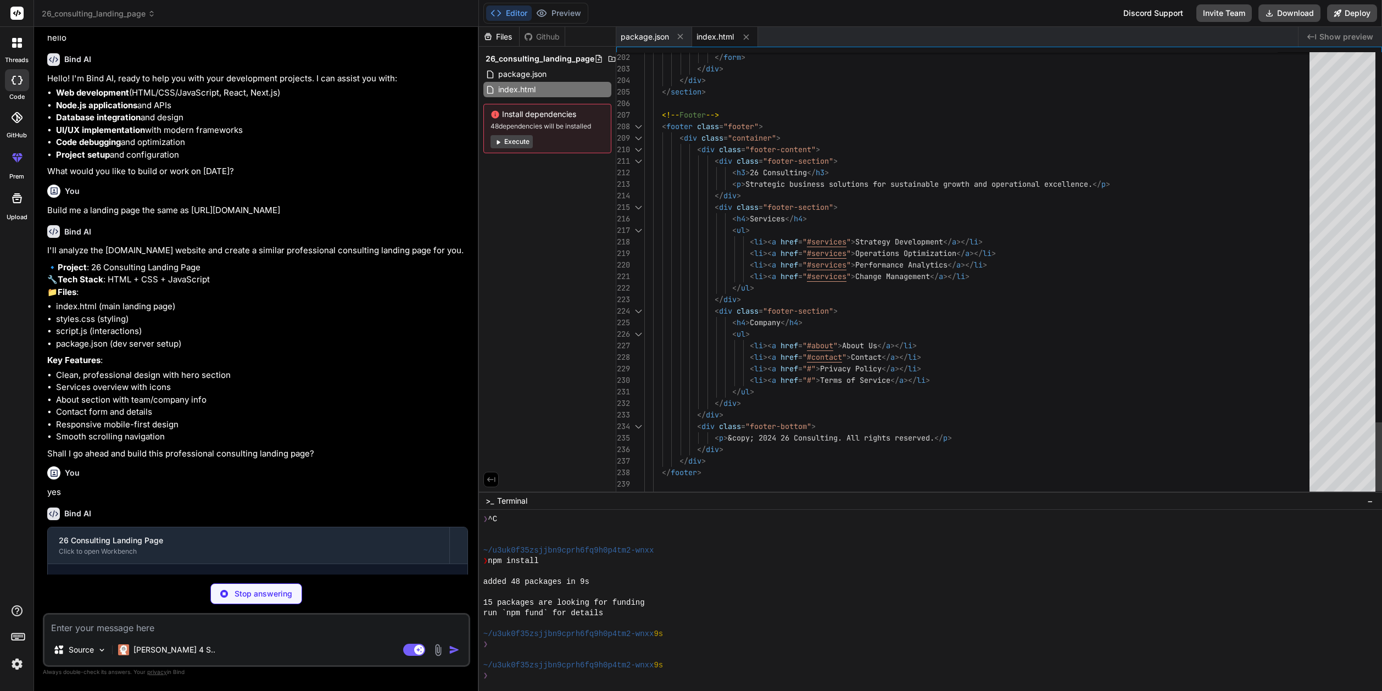
scroll to position [92, 0]
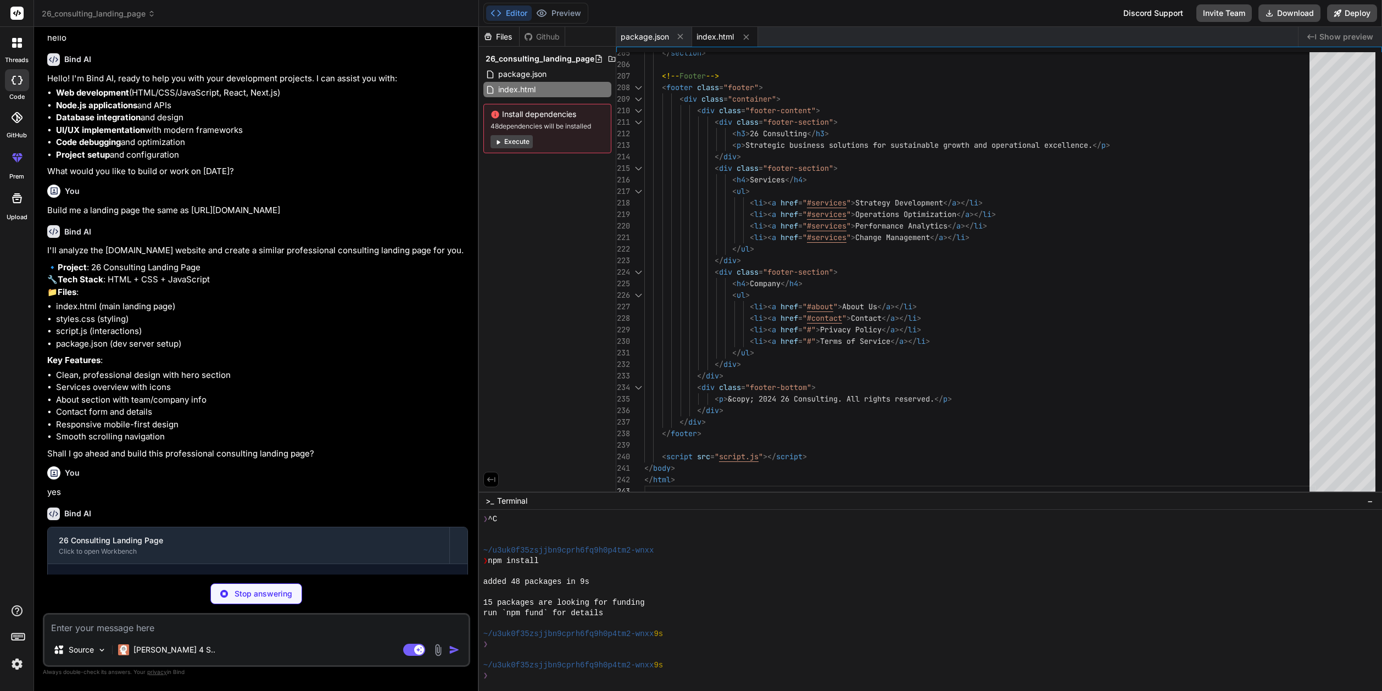
click at [1329, 36] on span "Show preview" at bounding box center [1346, 36] width 54 height 11
click at [1349, 35] on span "Show preview" at bounding box center [1346, 36] width 54 height 11
click at [1316, 35] on icon at bounding box center [1311, 36] width 9 height 5
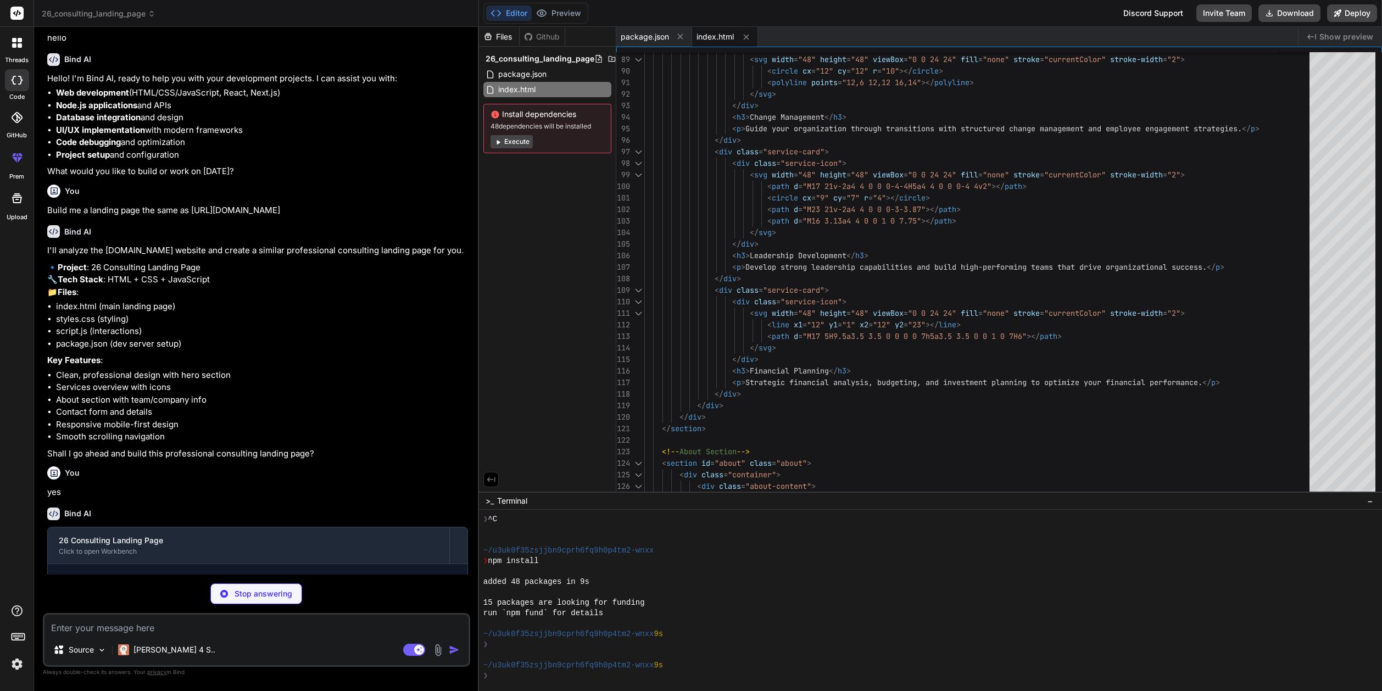
click at [526, 141] on button "Execute" at bounding box center [511, 141] width 42 height 13
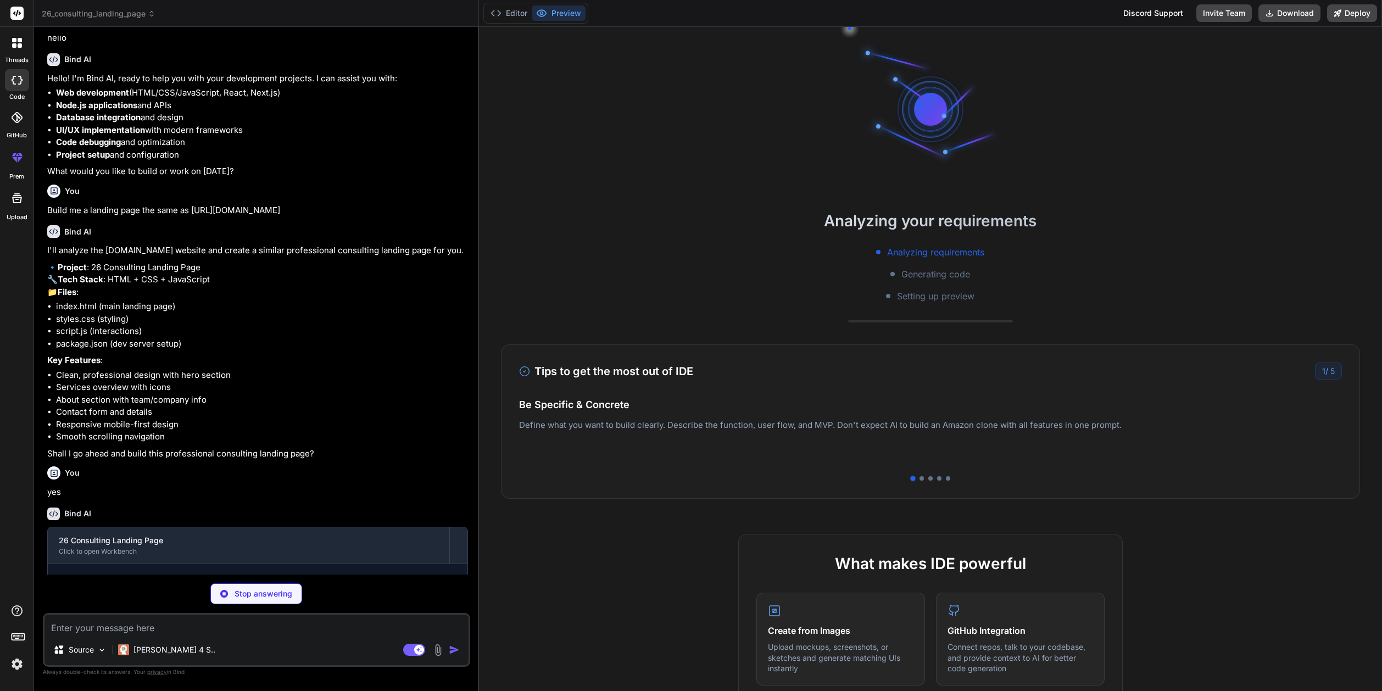
scroll to position [188, 0]
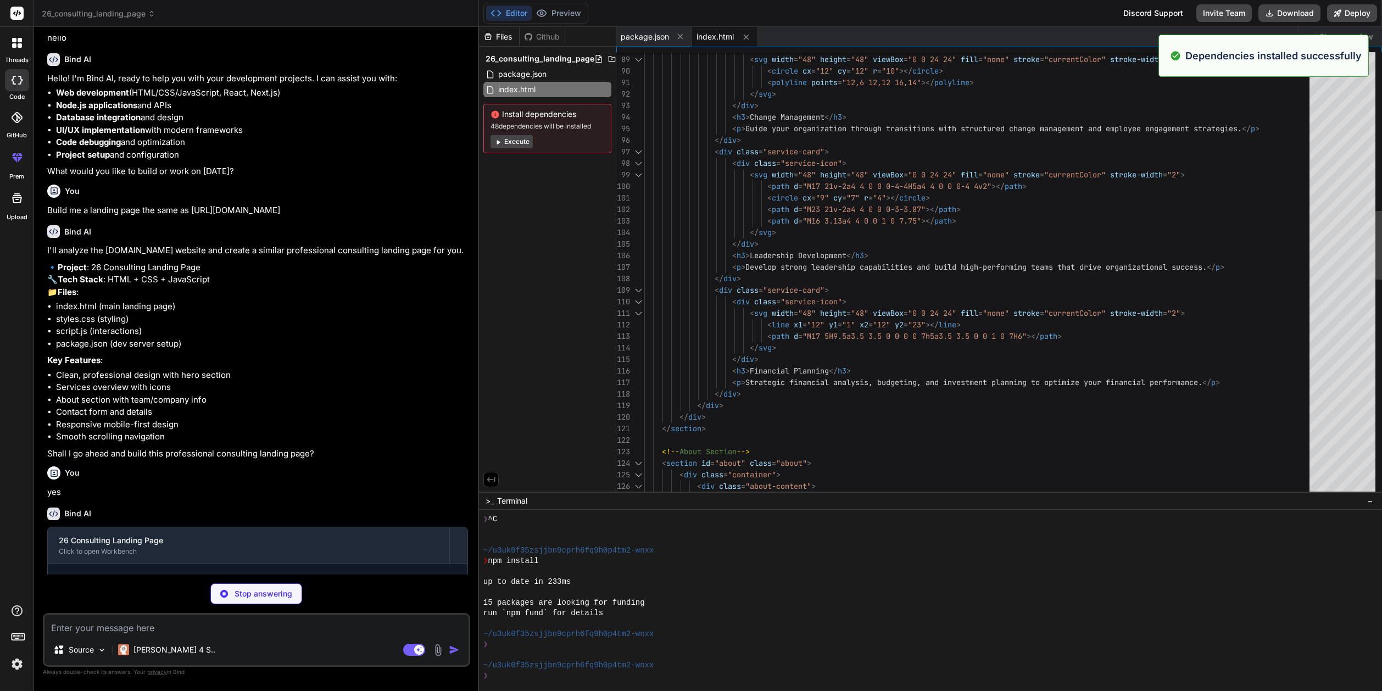
type textarea "x"
type textarea "} .stats { flex-direction: column; gap: 1rem; } }"
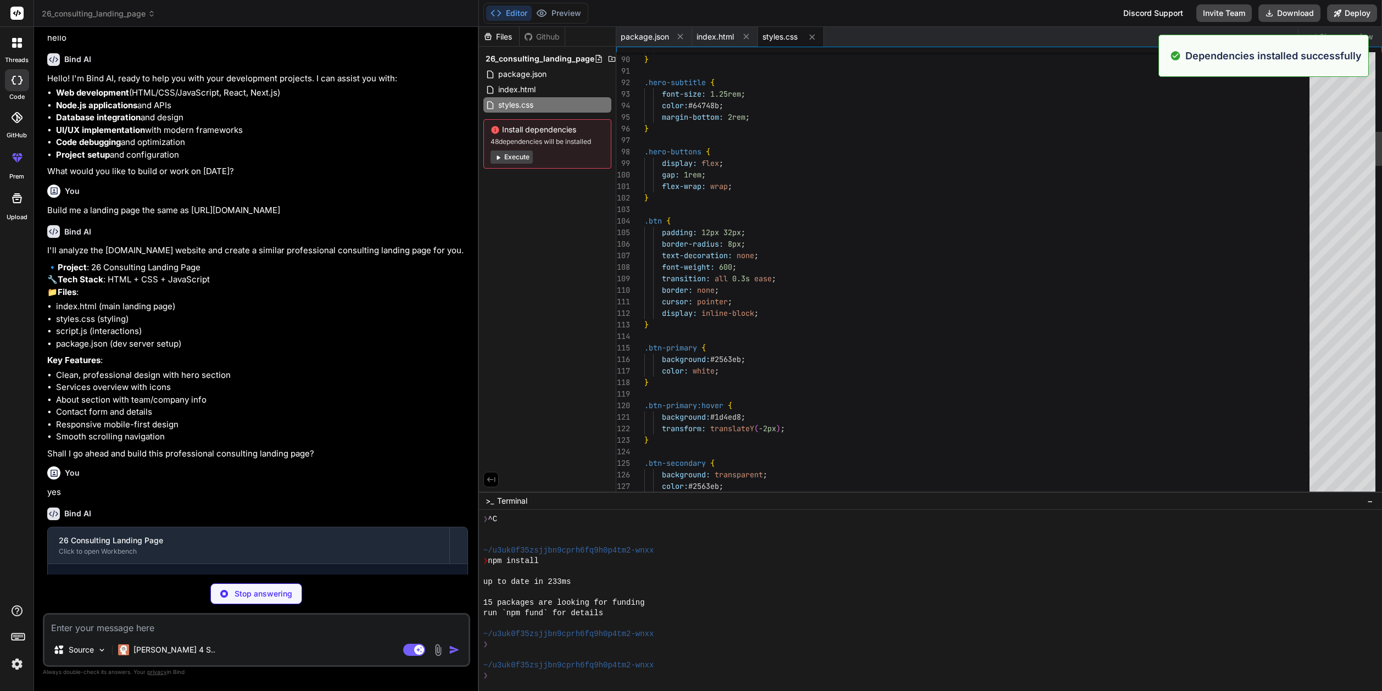
scroll to position [92, 0]
type textarea "x"
type textarea "}"
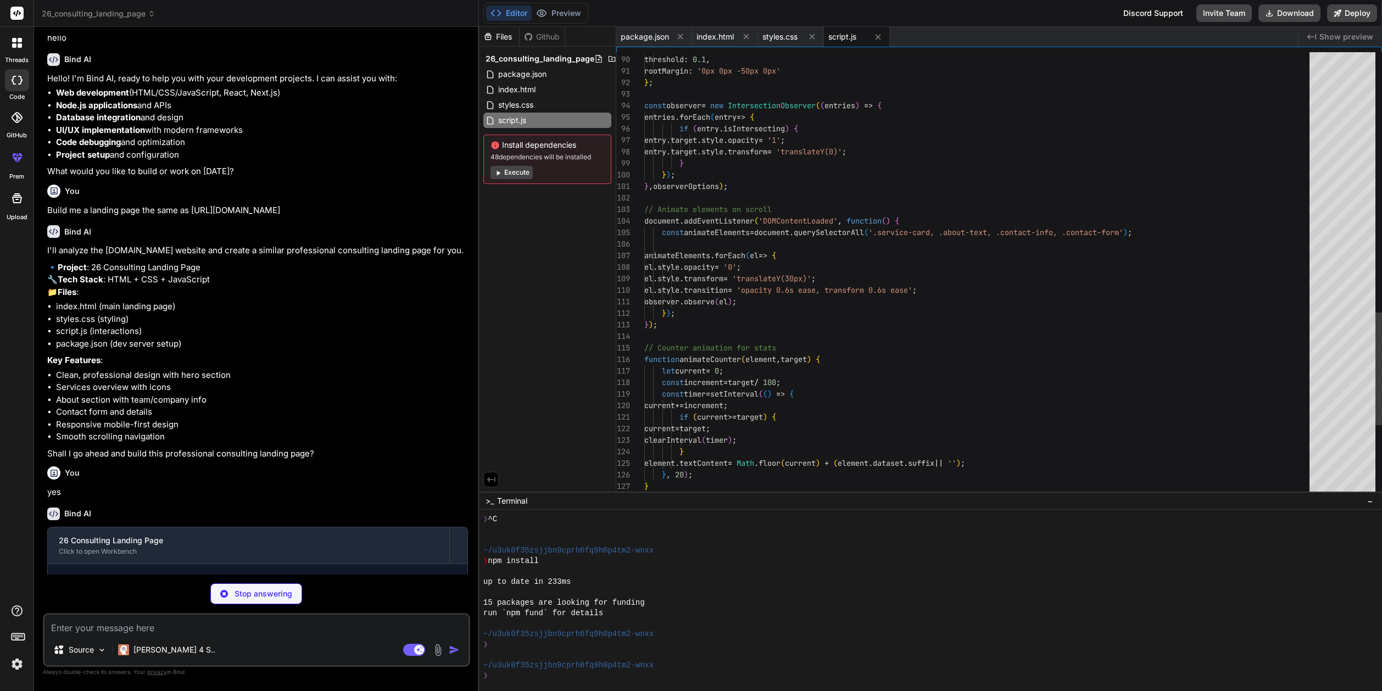
click at [1353, 36] on span "Show preview" at bounding box center [1346, 36] width 54 height 11
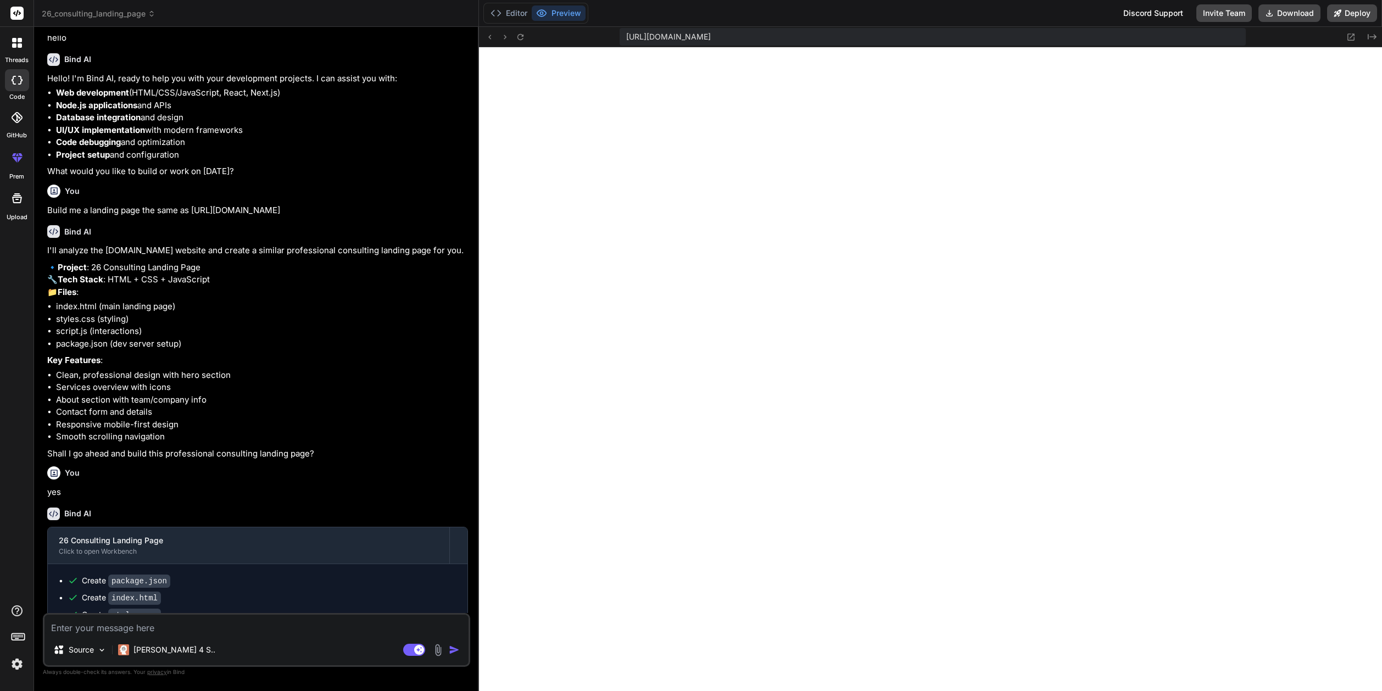
scroll to position [0, 0]
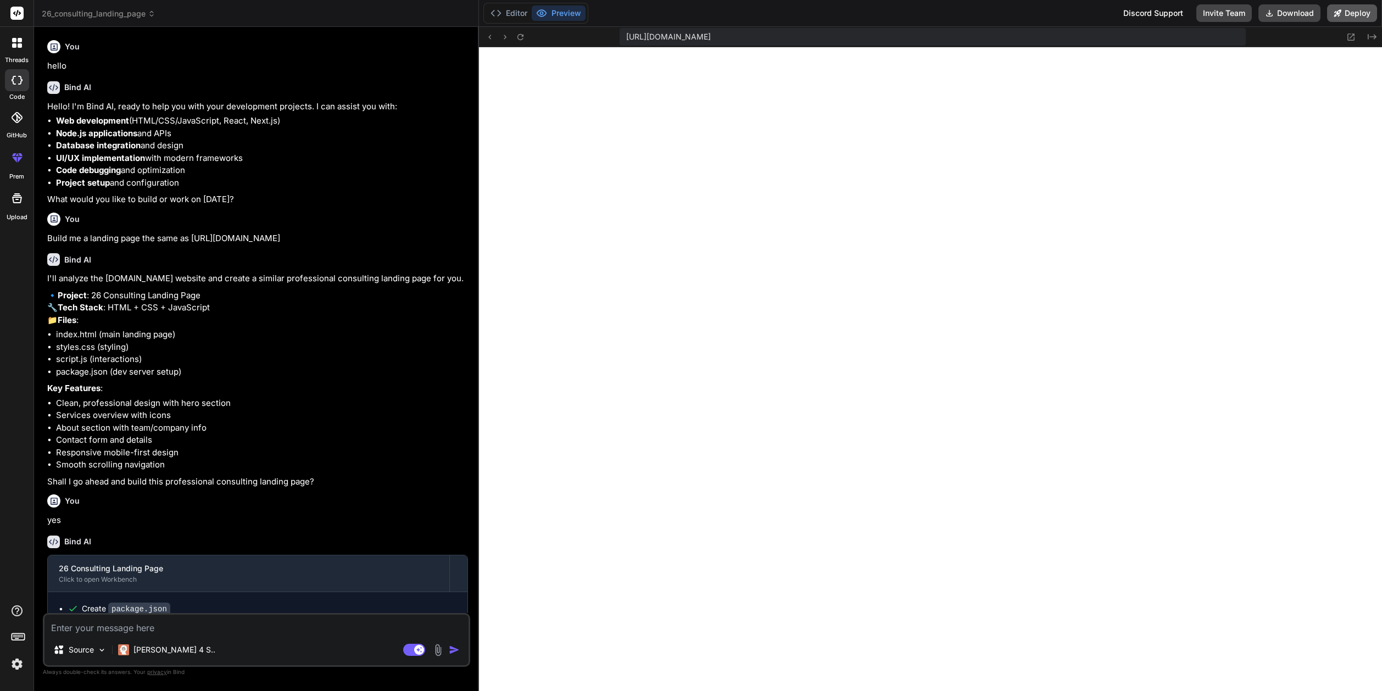
click at [1350, 10] on button "Deploy" at bounding box center [1352, 13] width 50 height 18
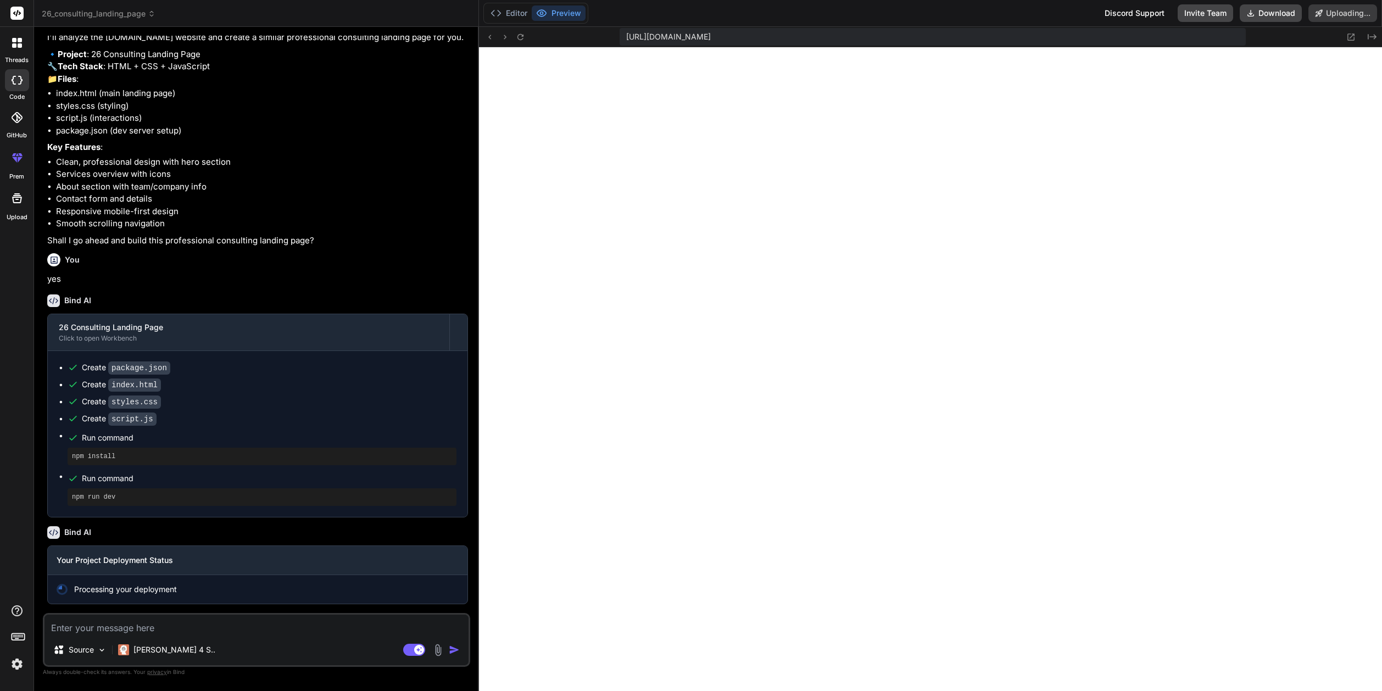
scroll to position [277, 0]
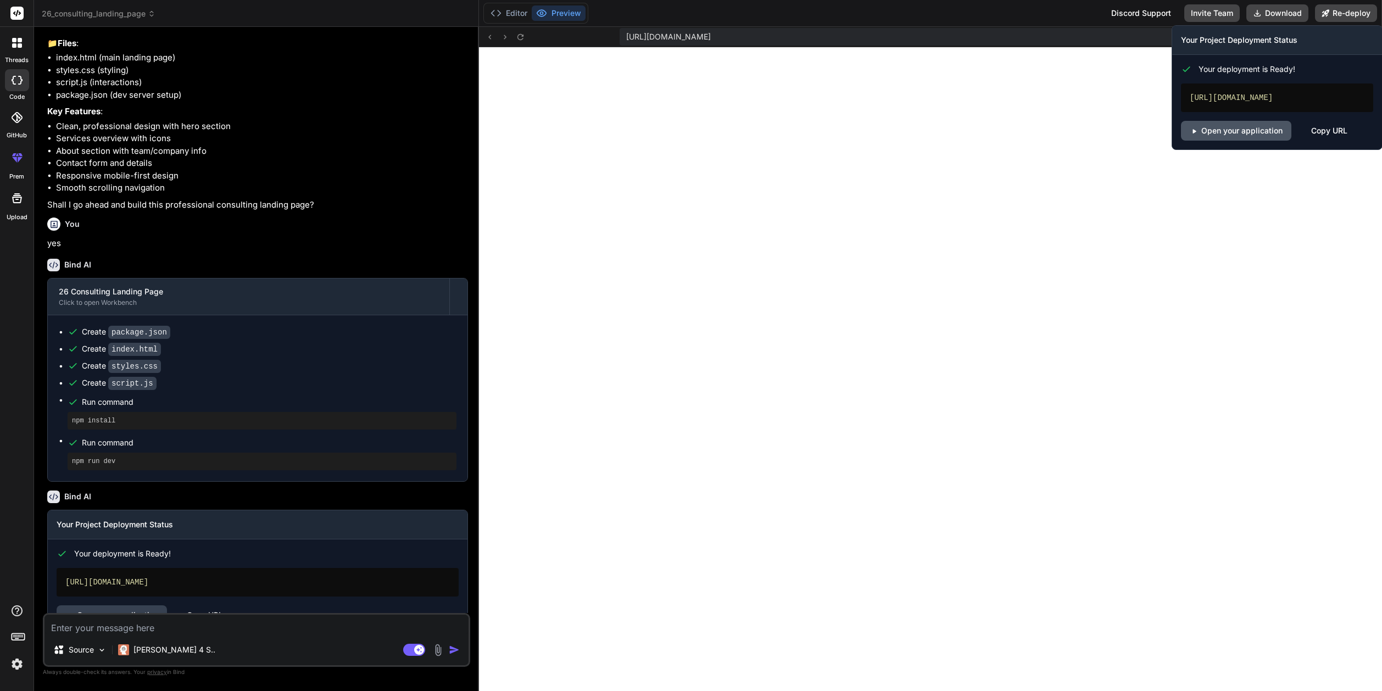
click at [1231, 141] on link "Open your application" at bounding box center [1236, 131] width 110 height 20
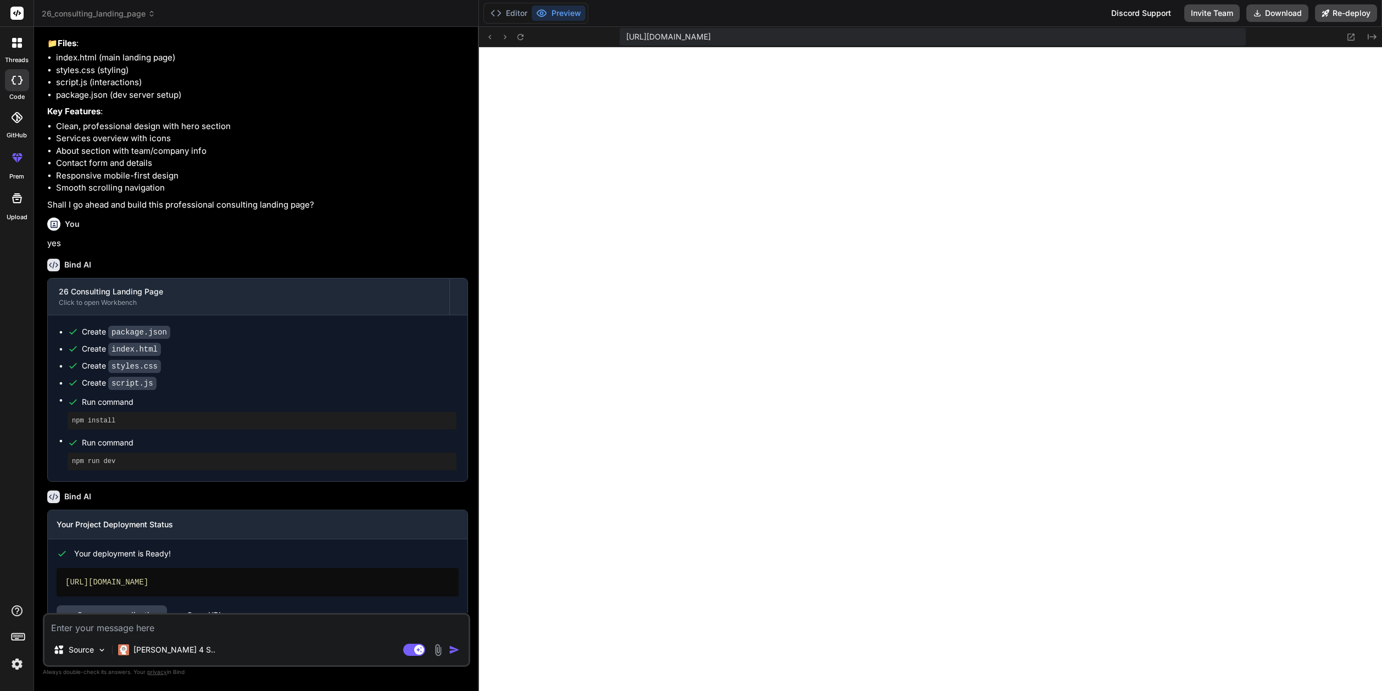
scroll to position [343, 0]
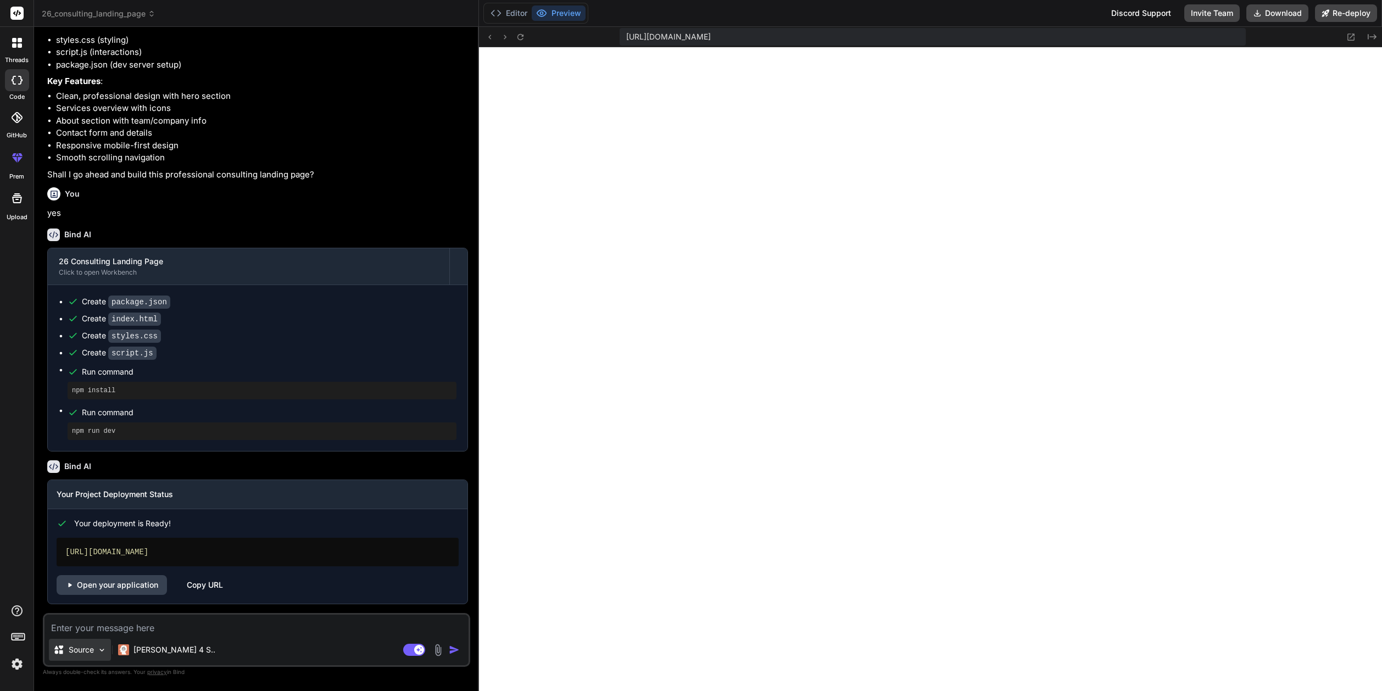
click at [96, 650] on div "Source" at bounding box center [80, 650] width 62 height 22
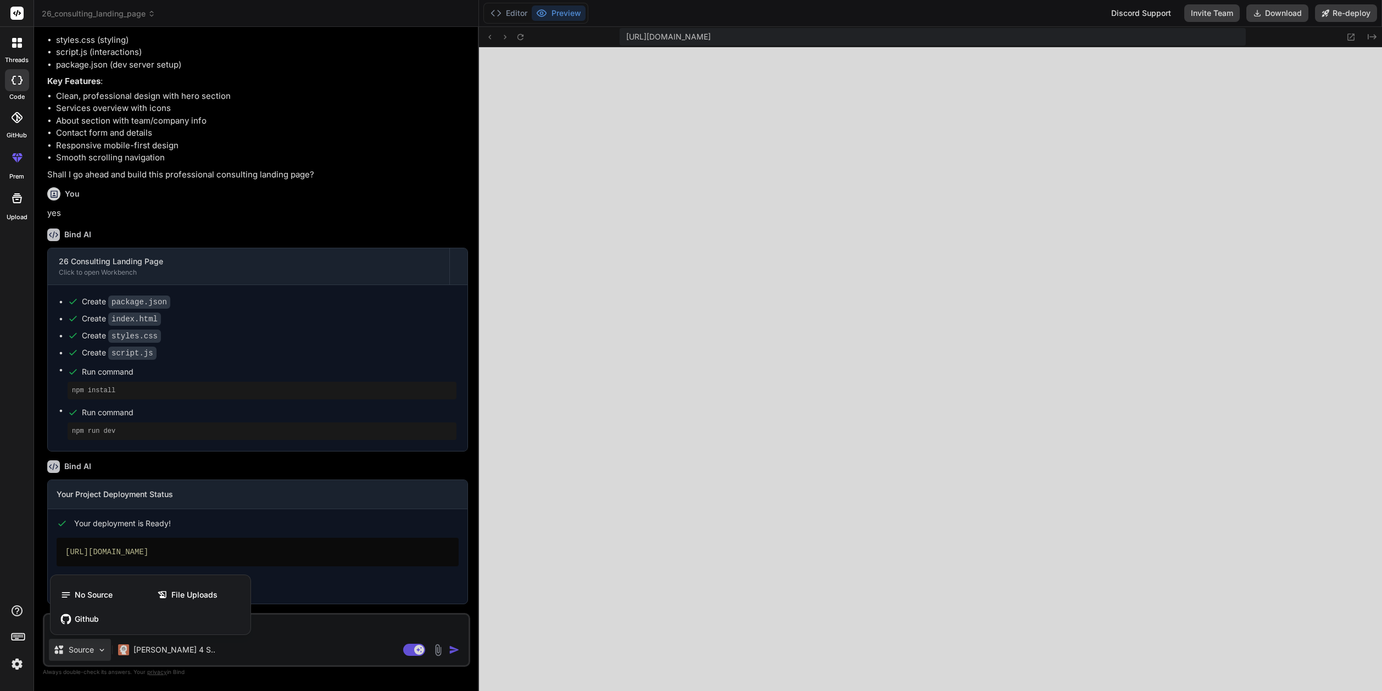
click at [221, 654] on div at bounding box center [691, 345] width 1382 height 691
type textarea "x"
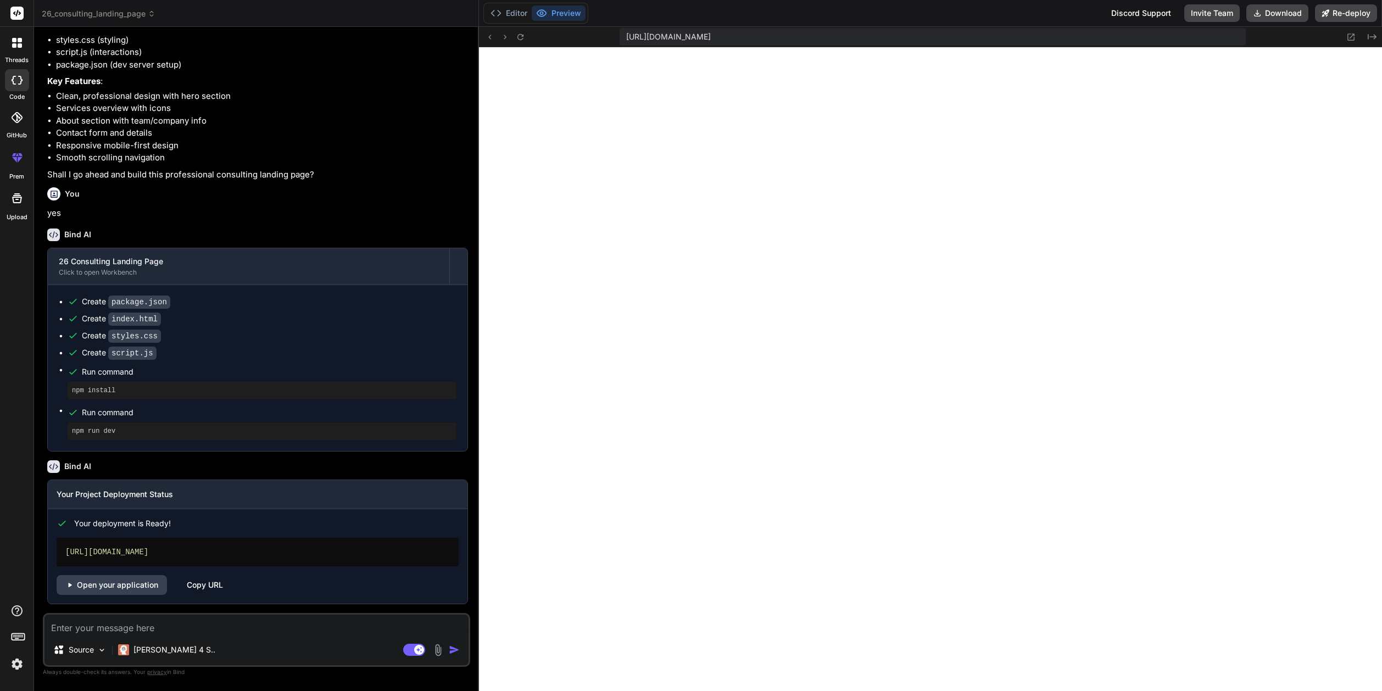
click at [149, 625] on textarea at bounding box center [256, 624] width 424 height 20
type textarea "i"
type textarea "x"
type textarea "in"
type textarea "x"
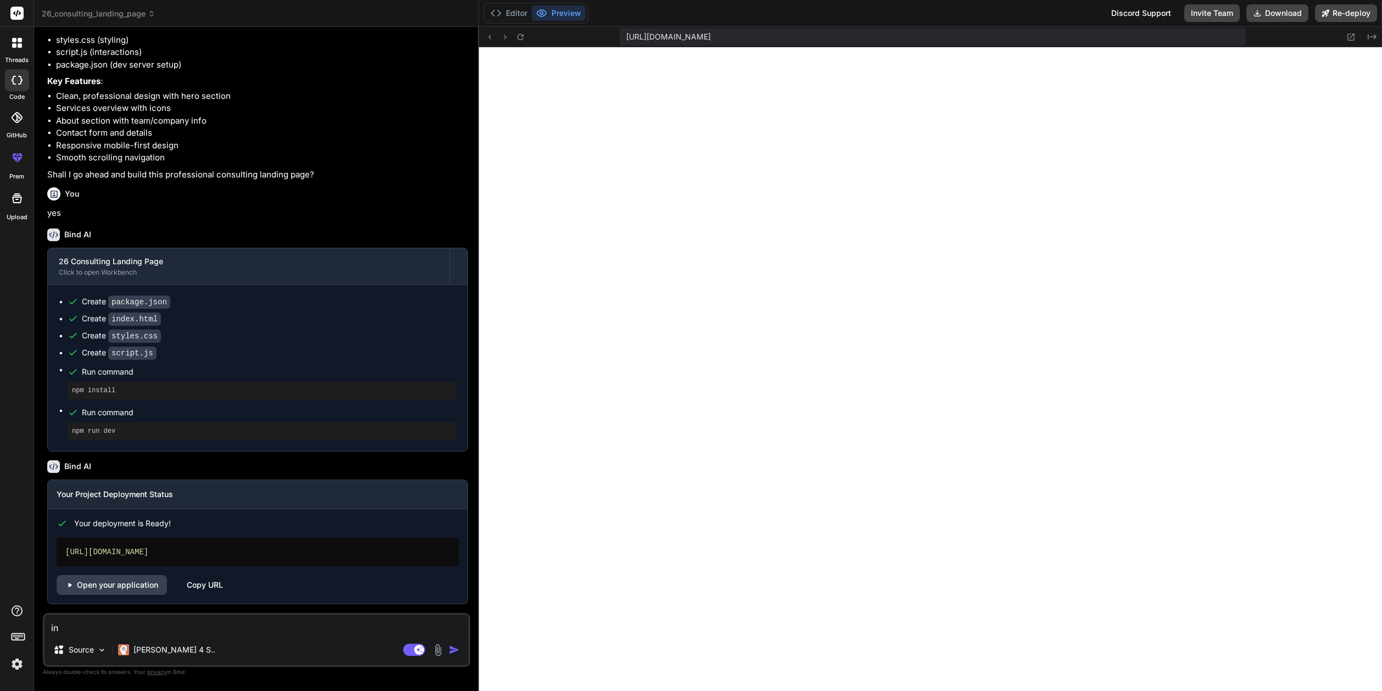
type textarea "i"
type textarea "x"
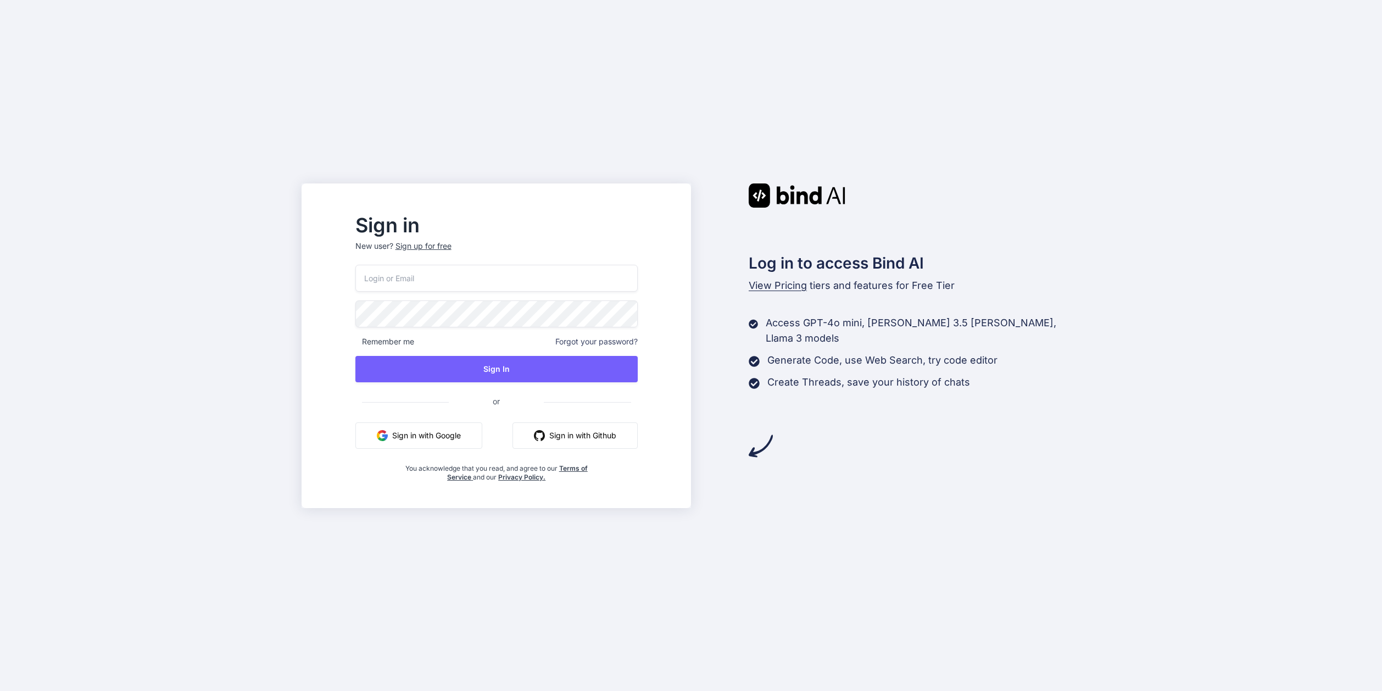
click at [426, 279] on input "email" at bounding box center [496, 278] width 282 height 27
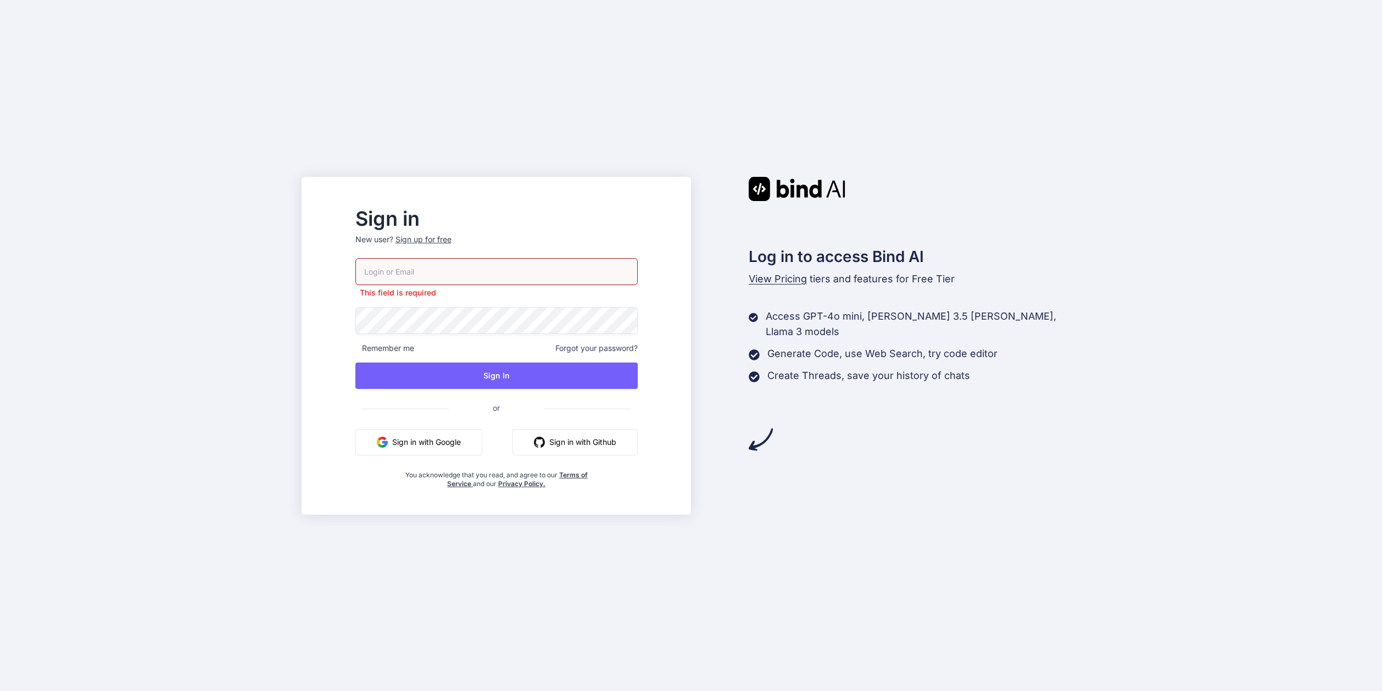
click at [452, 247] on p "New user? Sign up for free" at bounding box center [496, 246] width 282 height 24
click at [450, 239] on div "Sign up for free" at bounding box center [423, 239] width 56 height 11
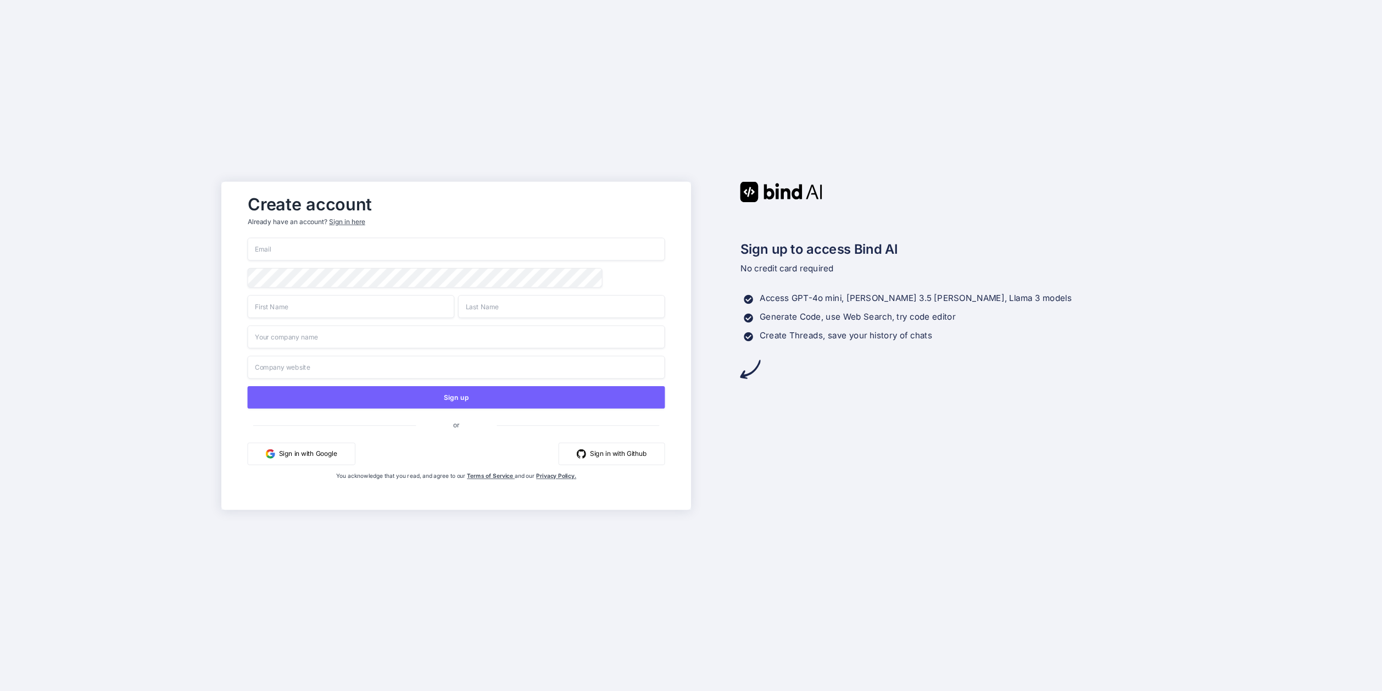
click at [311, 250] on input "email" at bounding box center [455, 248] width 417 height 23
type input "[EMAIL_ADDRESS][DOMAIN_NAME]"
click at [418, 308] on input "text" at bounding box center [350, 306] width 207 height 23
click at [315, 302] on input "text" at bounding box center [350, 306] width 207 height 23
type input "[PERSON_NAME]"
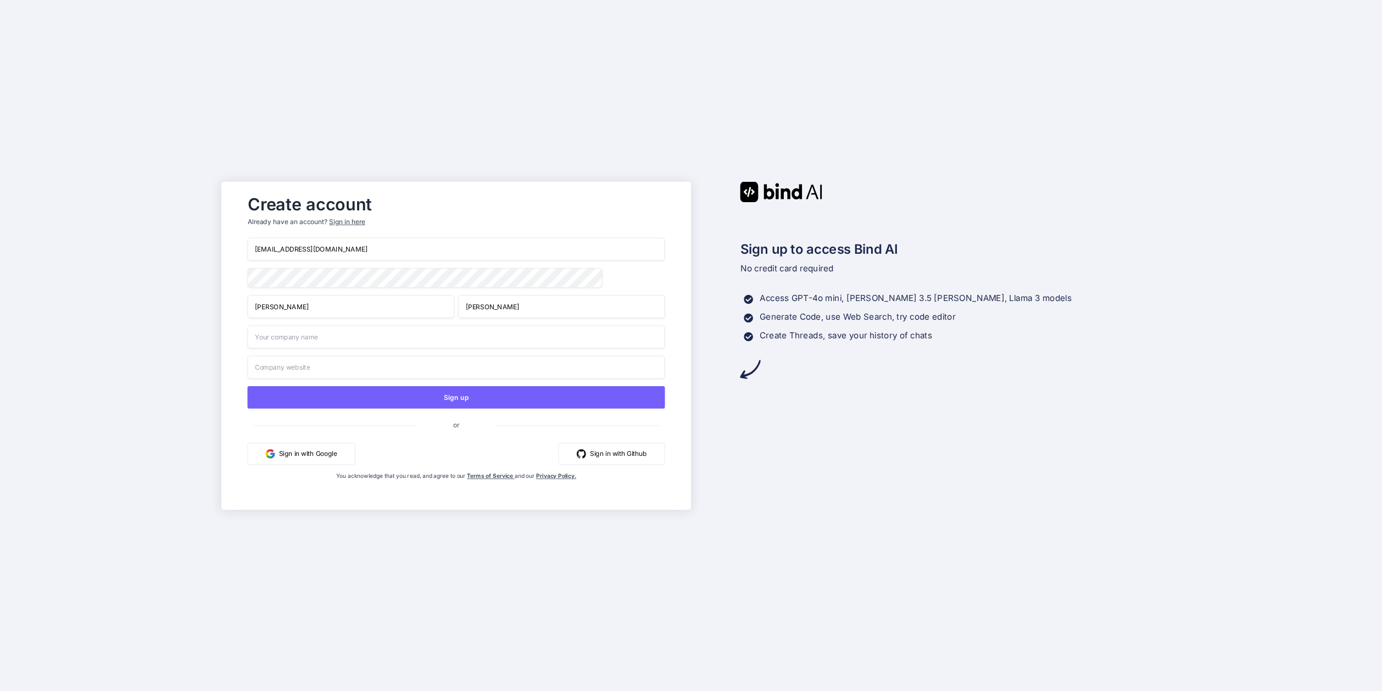
type input "[PERSON_NAME]"
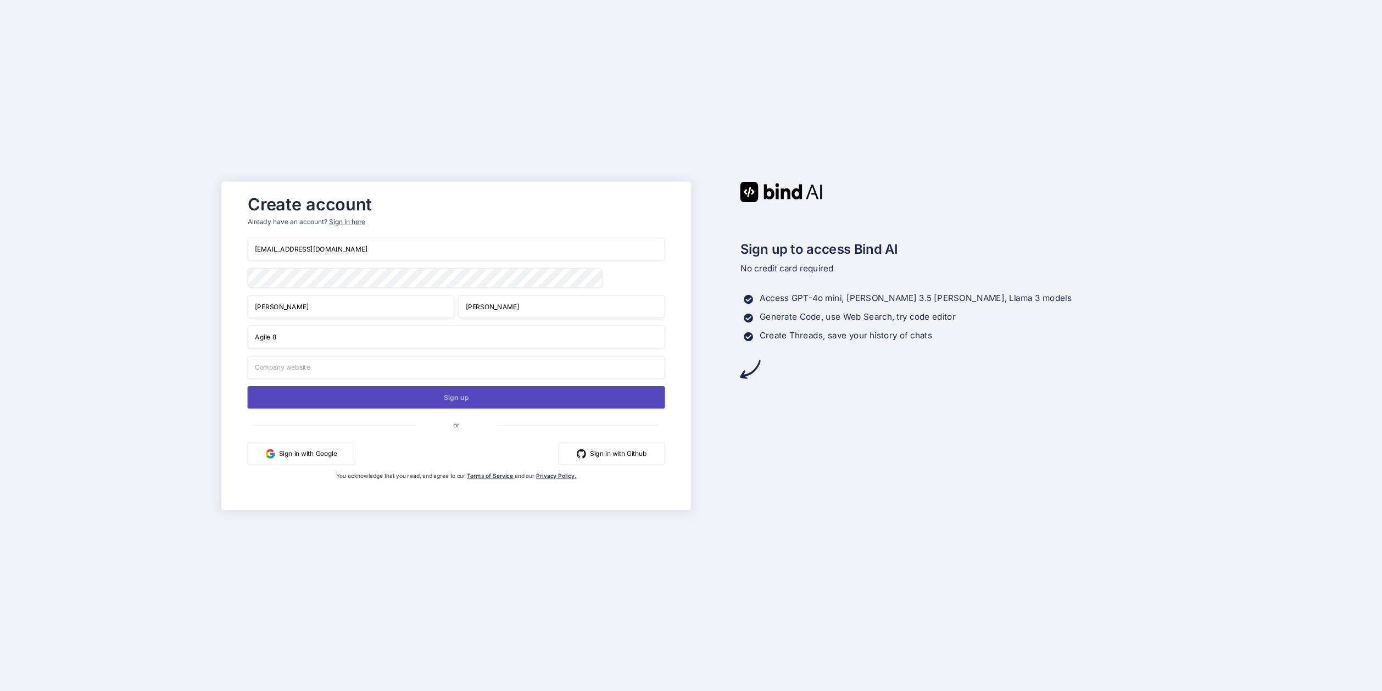
type input "Agile 8"
click at [465, 400] on button "Sign up" at bounding box center [455, 396] width 417 height 23
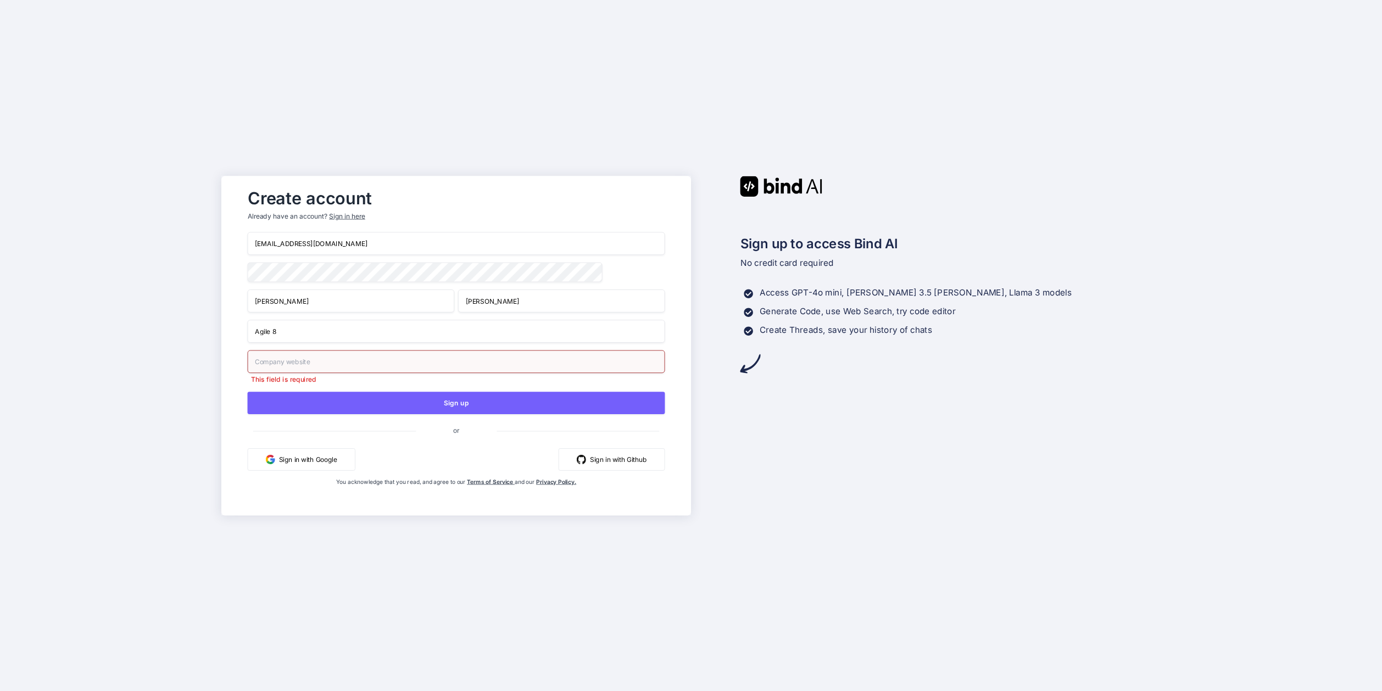
click at [312, 363] on input "text" at bounding box center [455, 361] width 417 height 23
type input "[DOMAIN_NAME]"
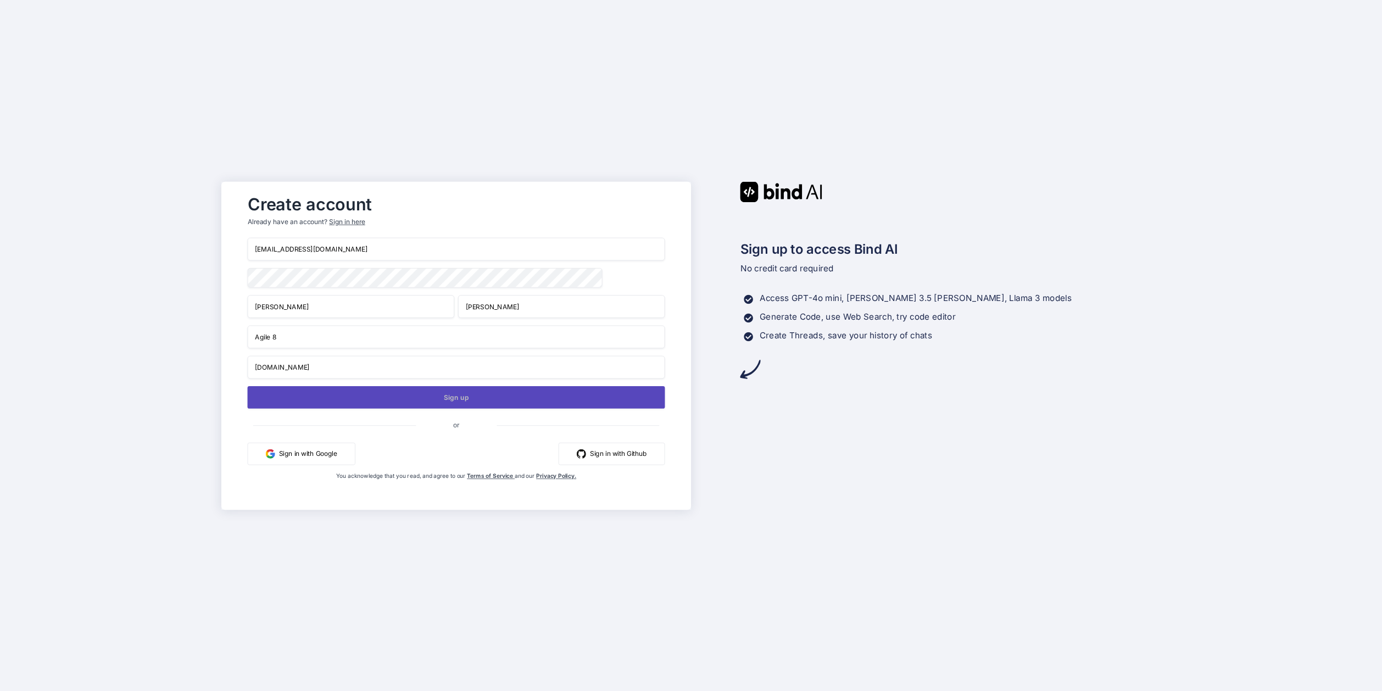
click at [445, 399] on button "Sign up" at bounding box center [455, 396] width 417 height 23
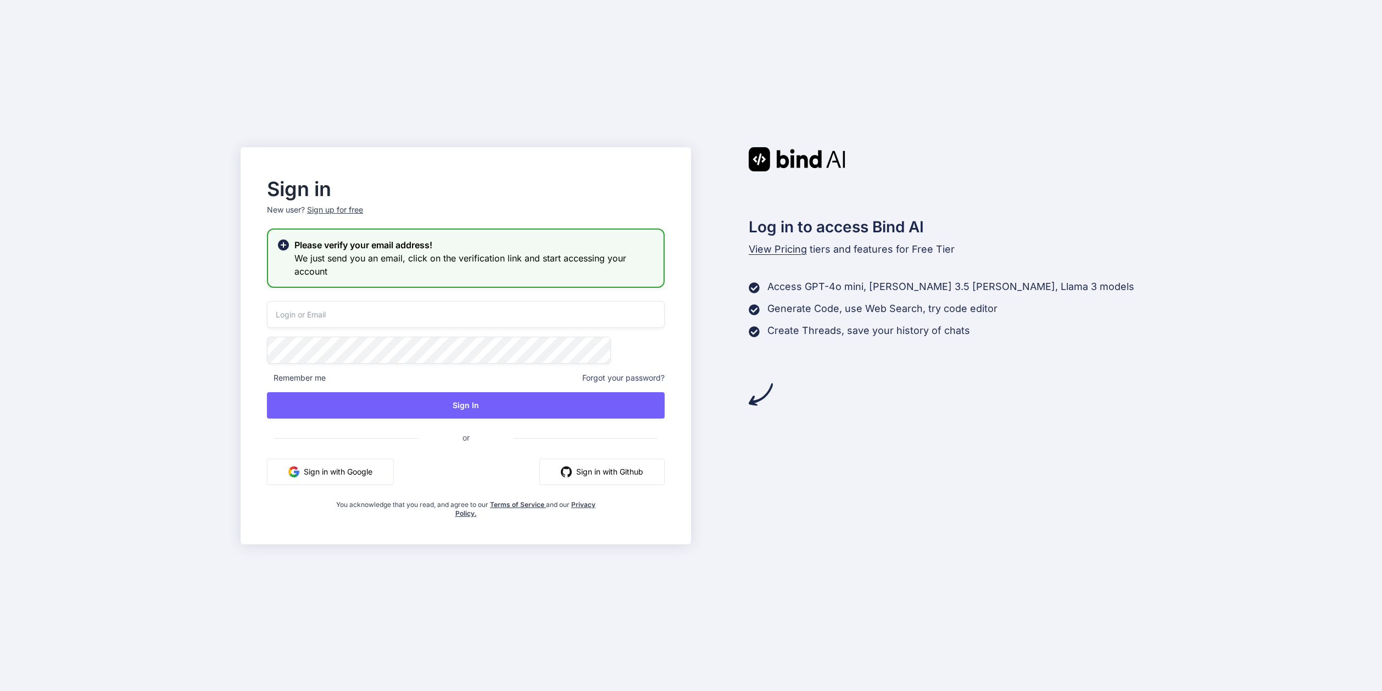
type input "[EMAIL_ADDRESS][DOMAIN_NAME]"
